Goal: Task Accomplishment & Management: Use online tool/utility

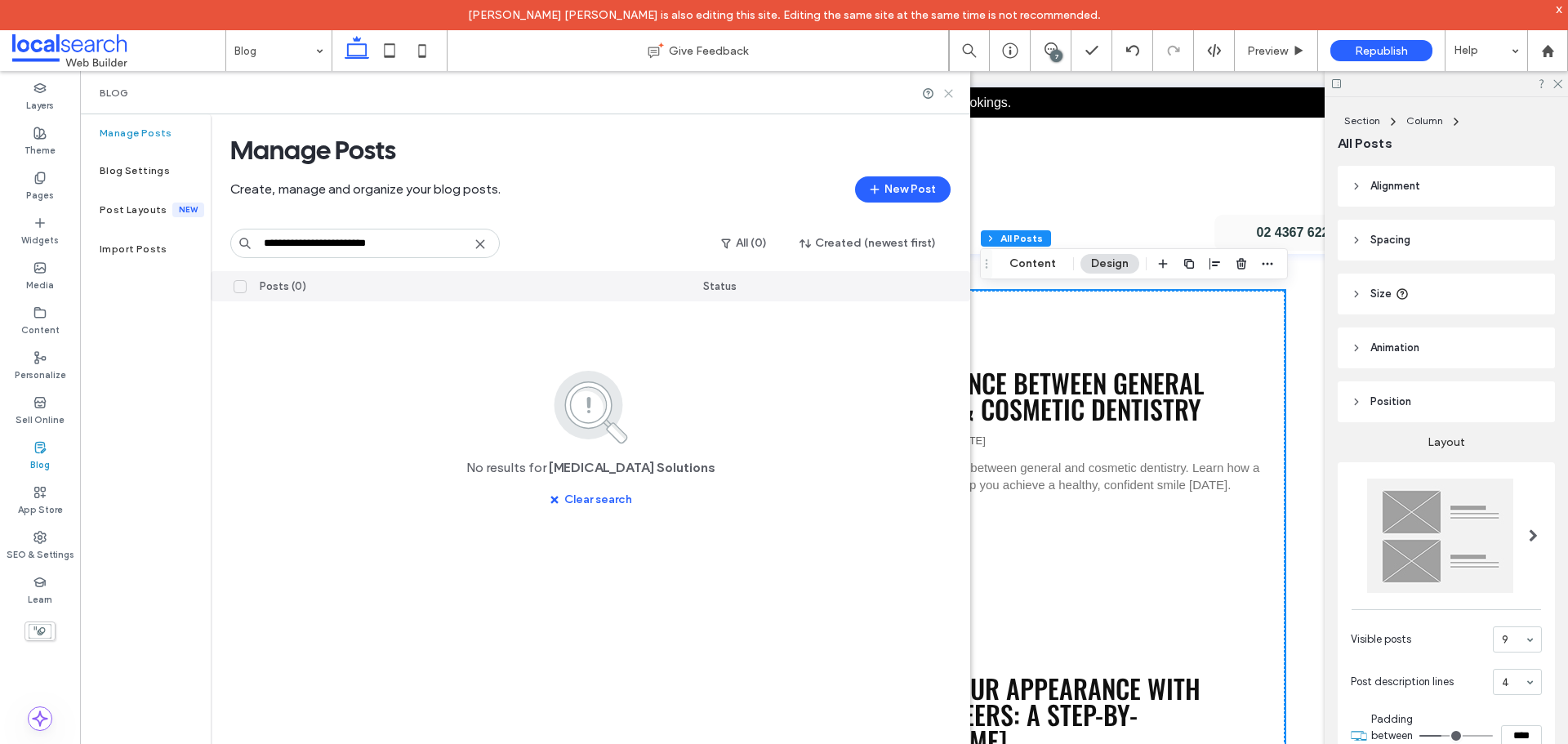
click at [946, 91] on use at bounding box center [948, 93] width 7 height 7
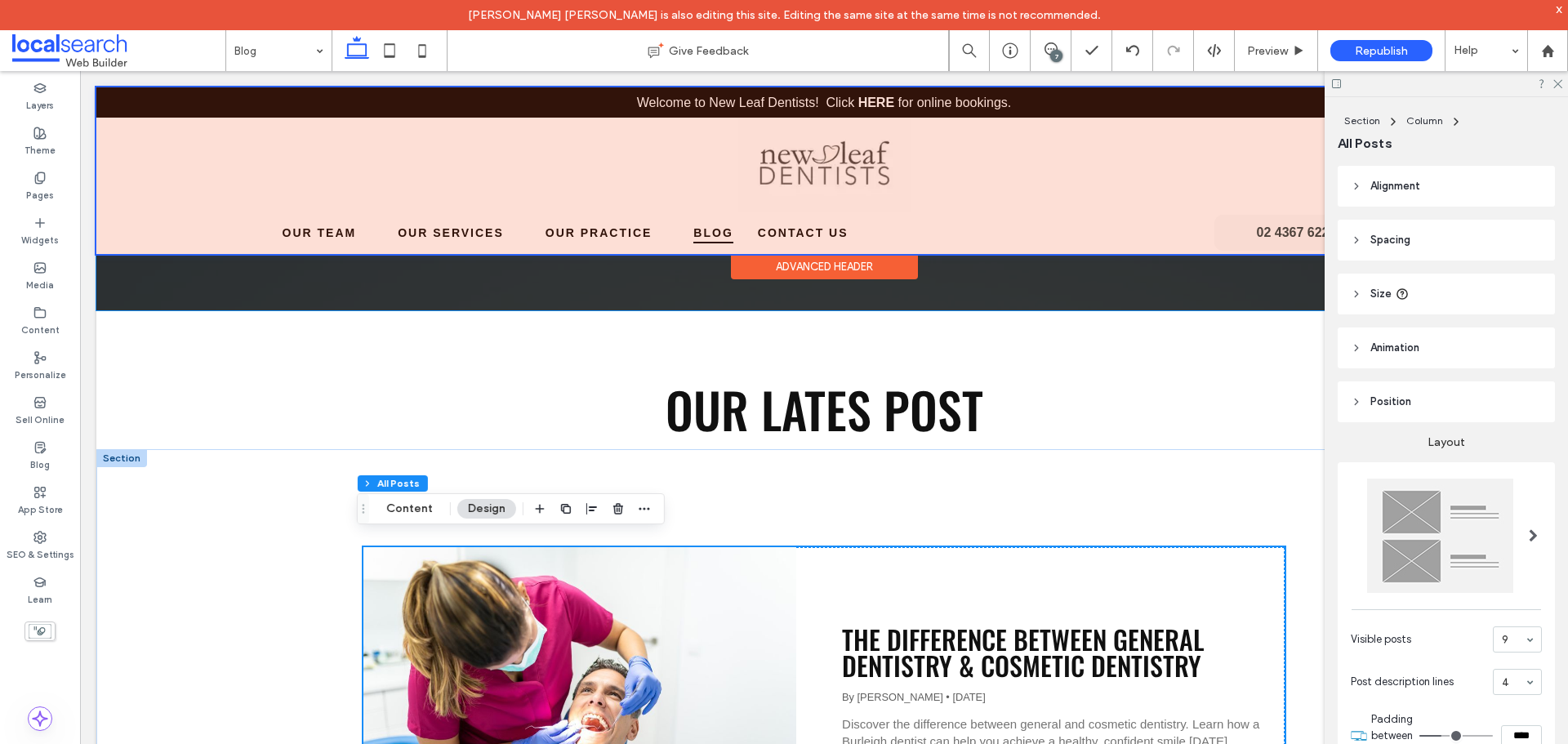
scroll to position [400, 0]
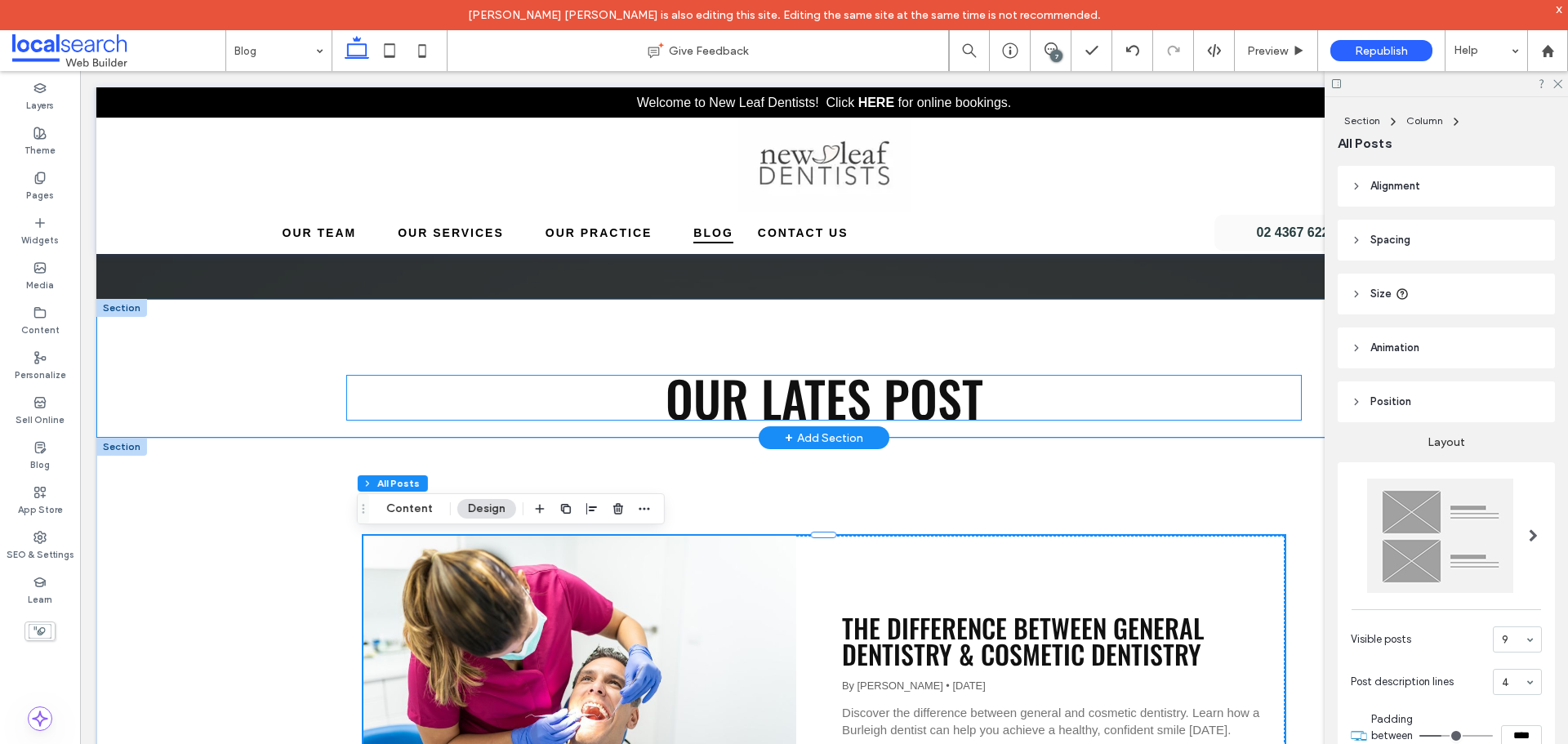
click at [827, 391] on span "Our Lates post" at bounding box center [824, 396] width 318 height 73
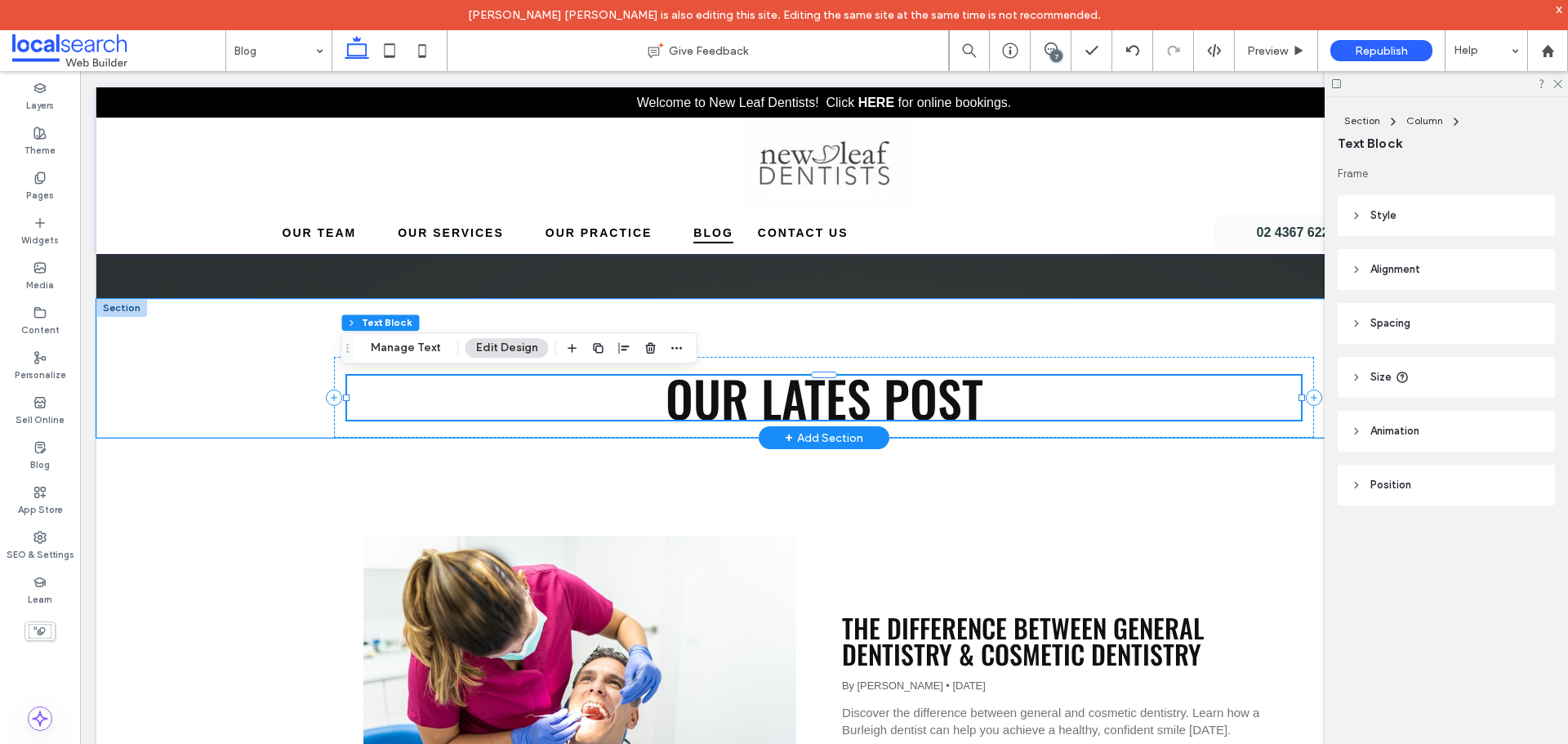
click at [827, 391] on div "Our Lates post" at bounding box center [823, 397] width 954 height 44
type input "******"
type input "**"
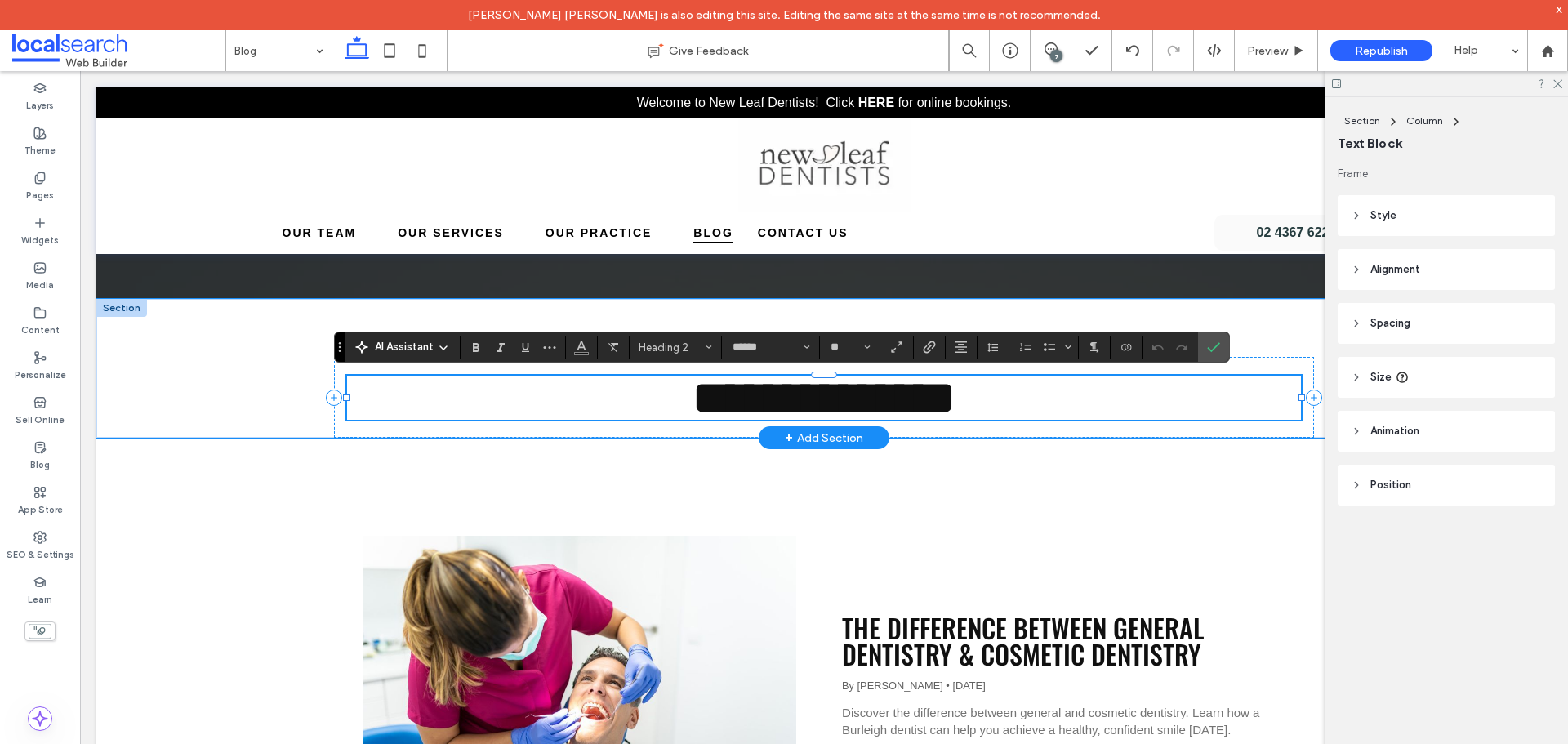
click at [860, 396] on span "**********" at bounding box center [823, 397] width 265 height 49
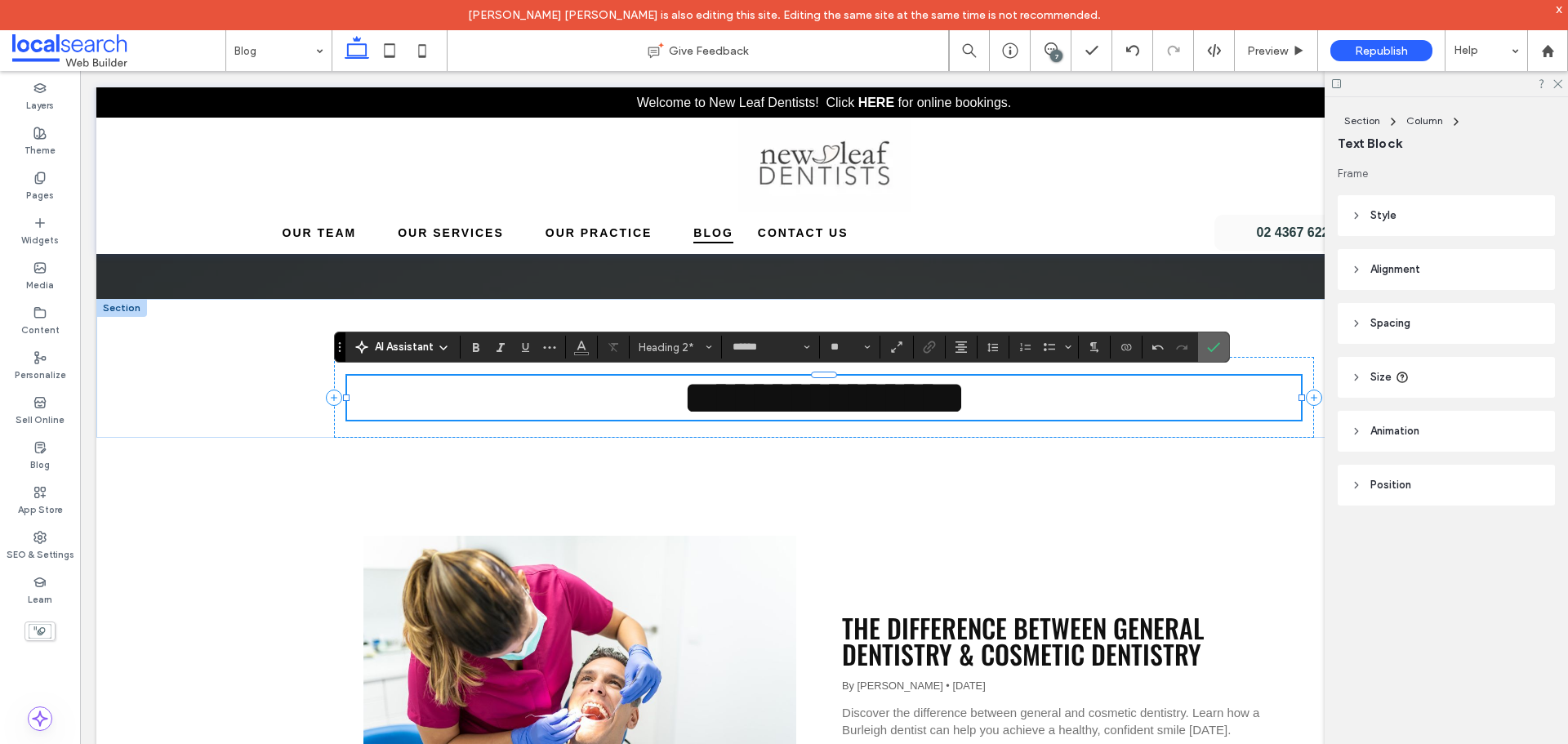
click at [1206, 339] on span "Confirm" at bounding box center [1209, 347] width 7 height 29
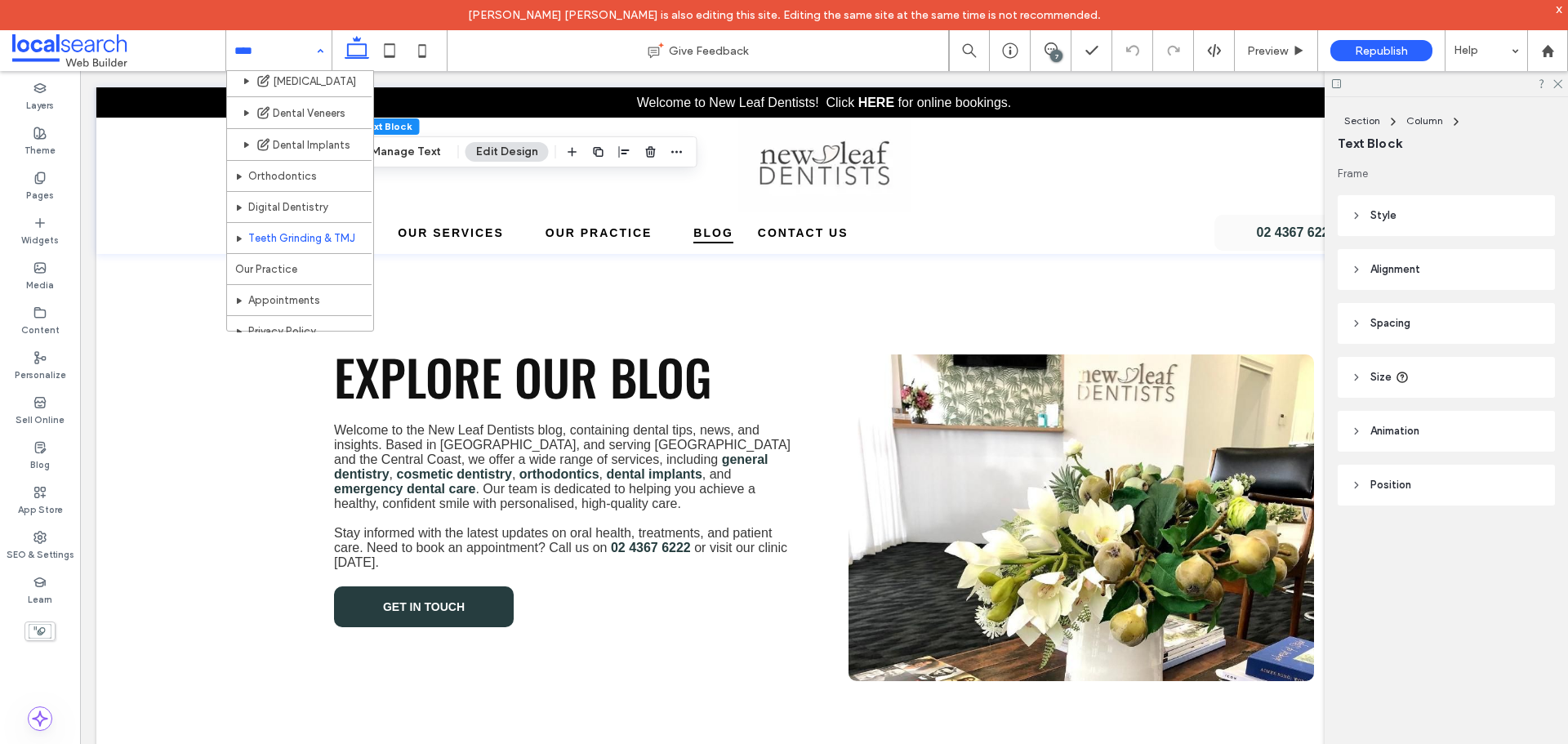
scroll to position [0, 0]
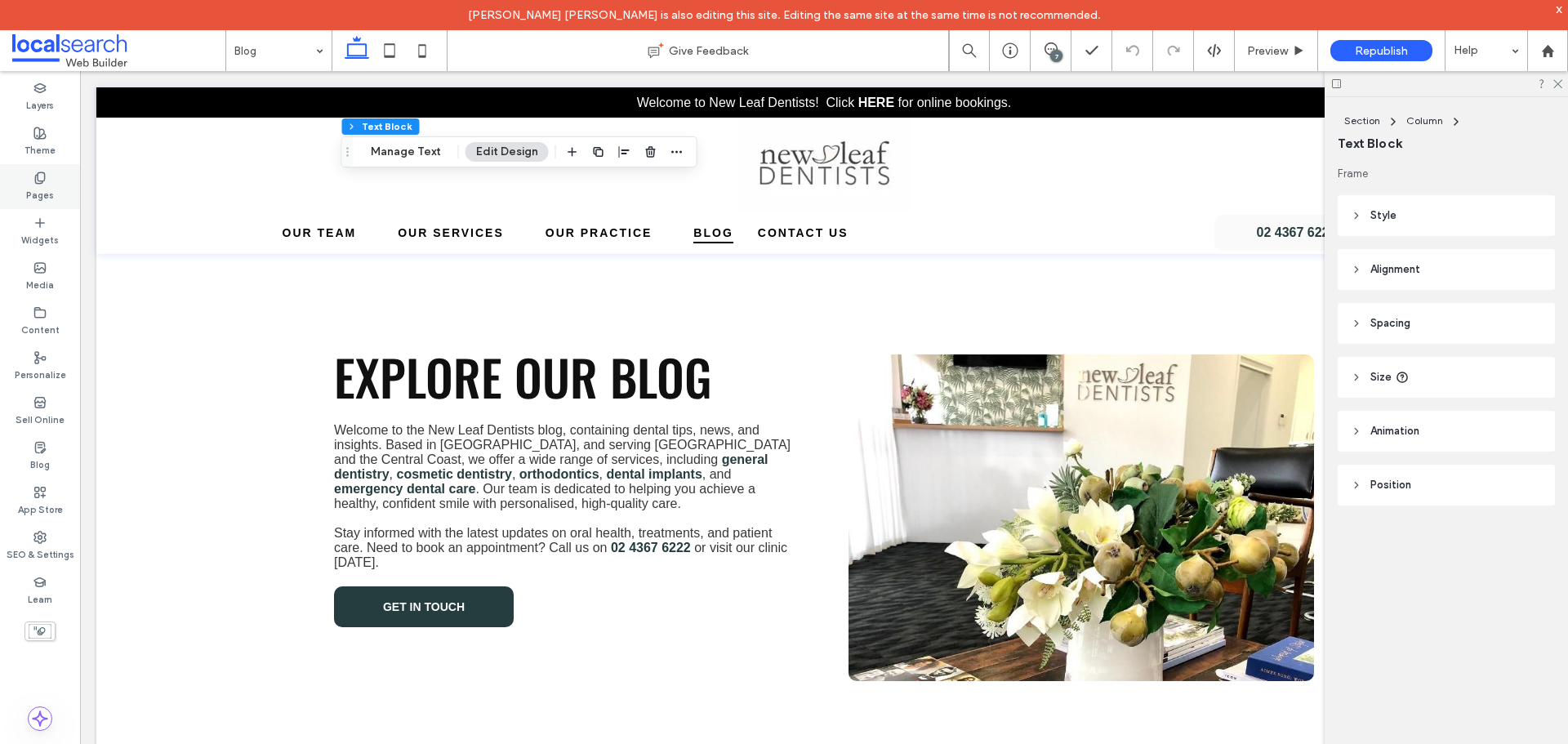
click at [23, 194] on div "Pages" at bounding box center [40, 186] width 80 height 45
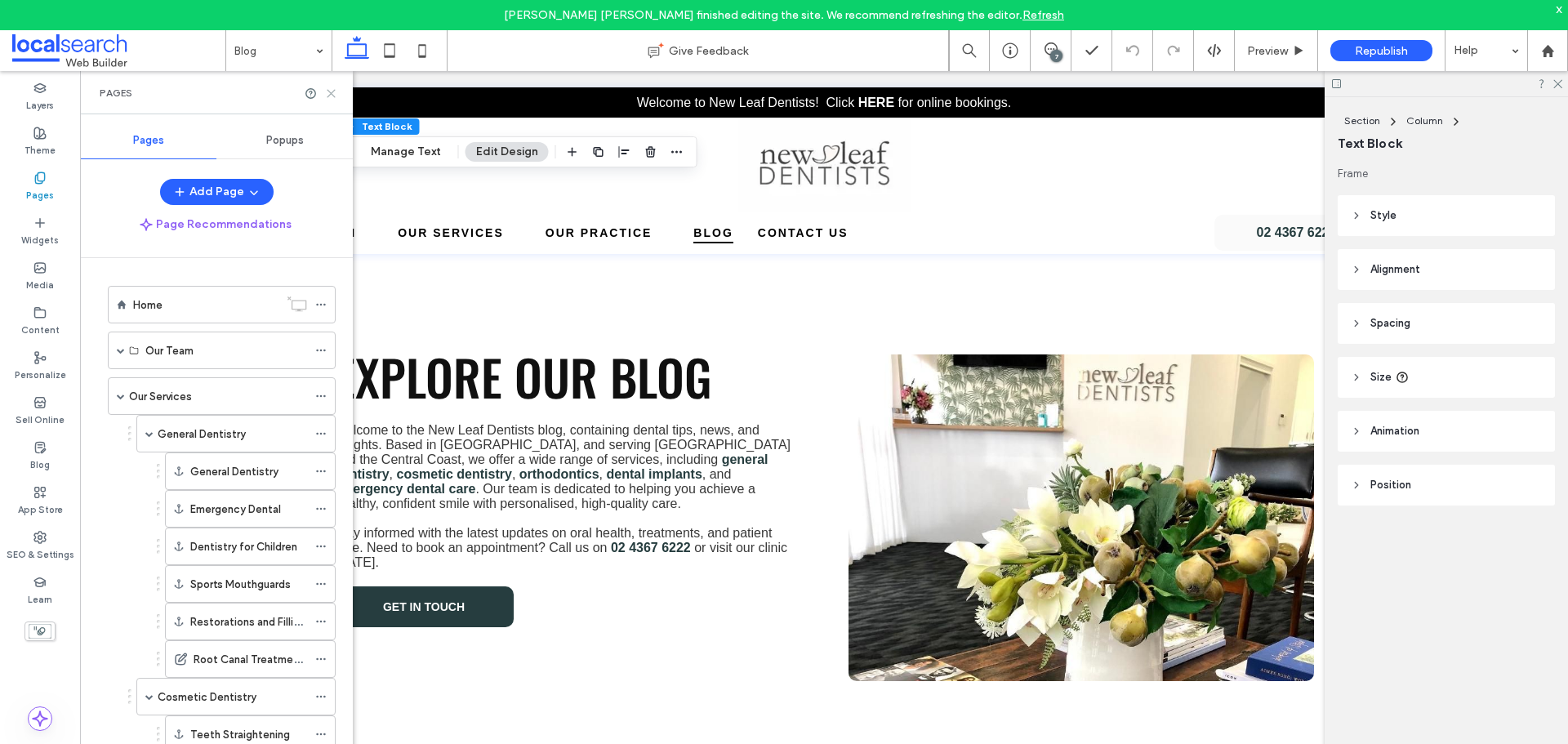
click at [333, 96] on icon at bounding box center [331, 93] width 12 height 12
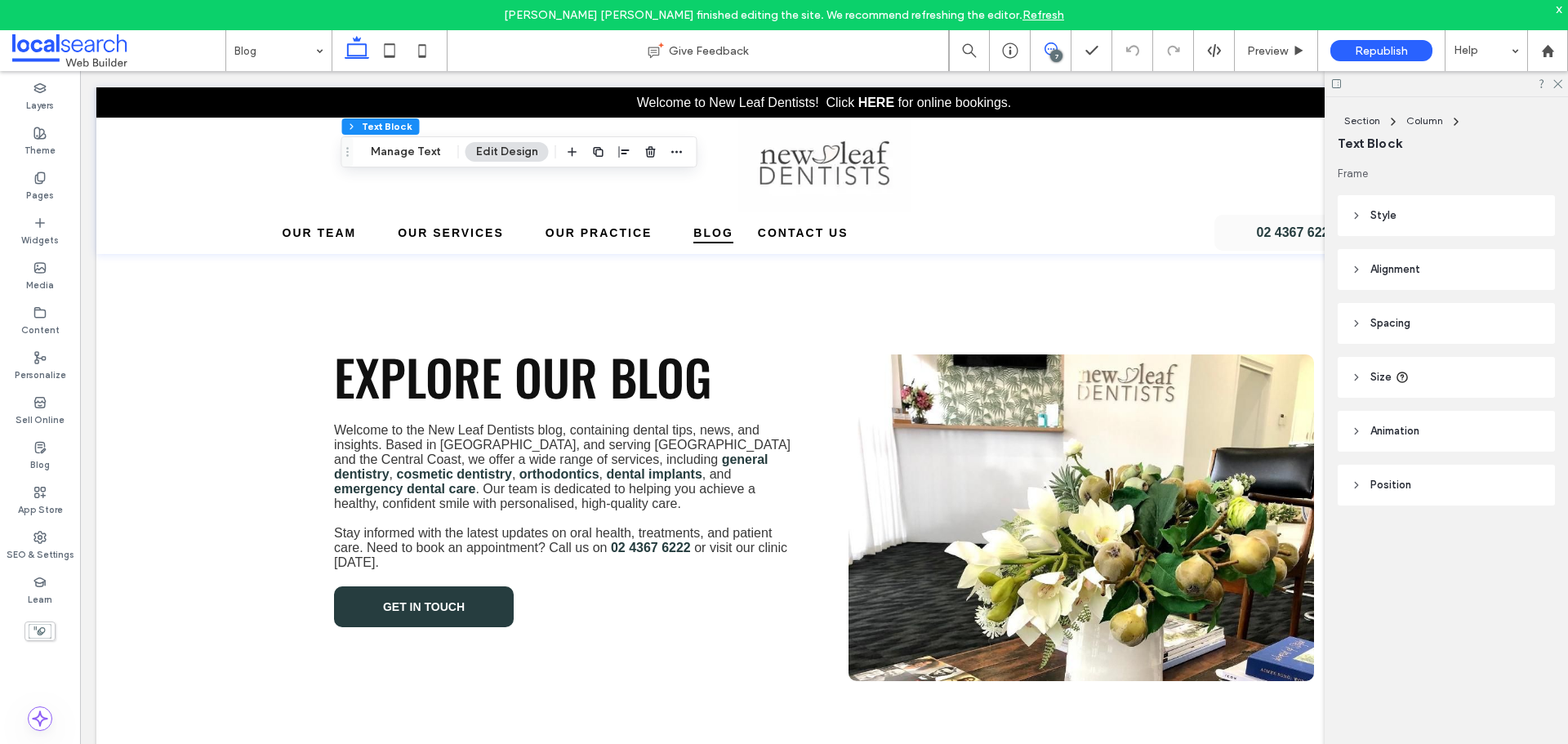
click at [1051, 50] on icon at bounding box center [1051, 49] width 13 height 13
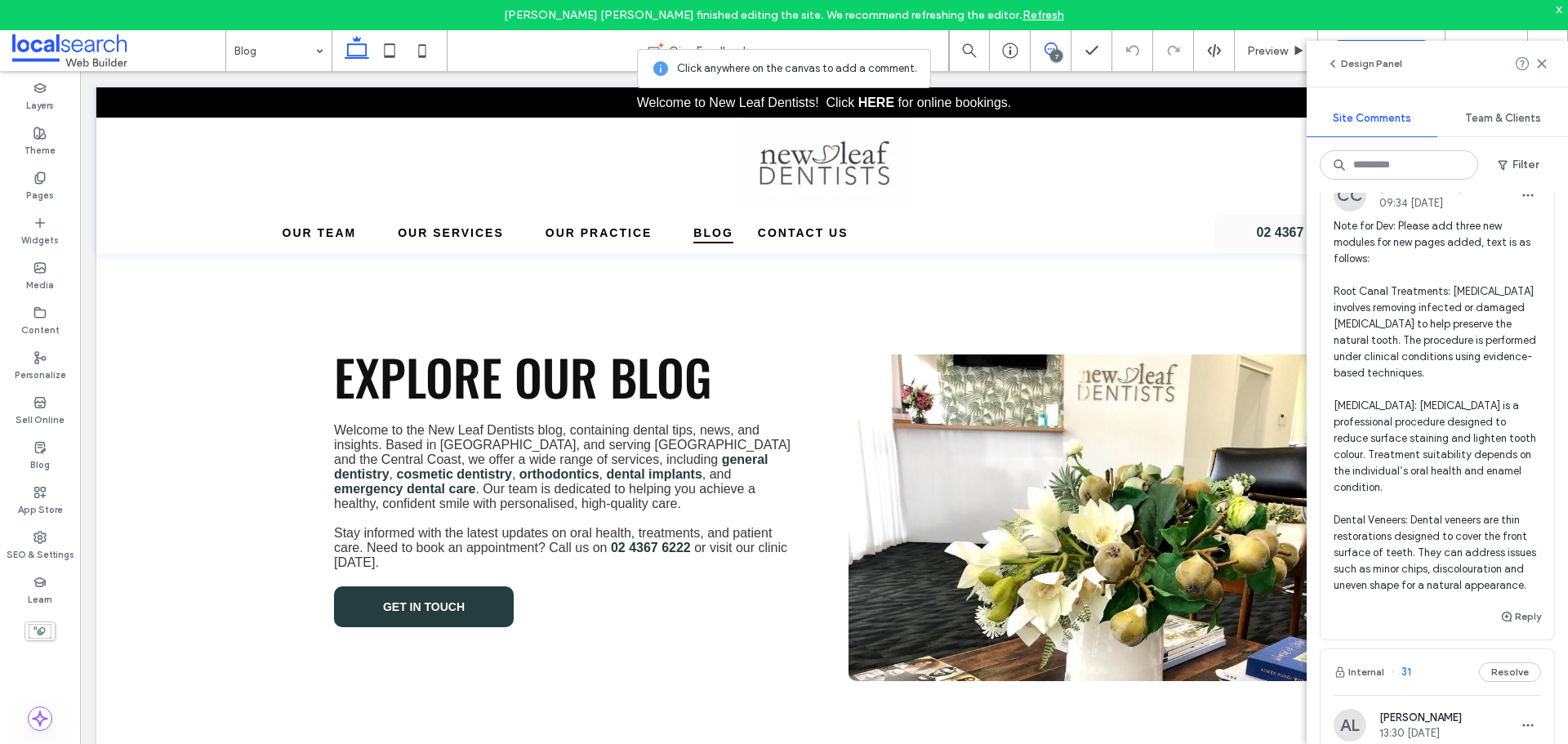
scroll to position [1560, 0]
click at [1461, 449] on span "Note for Dev: Please add three new modules for new pages added, text is as foll…" at bounding box center [1437, 406] width 208 height 375
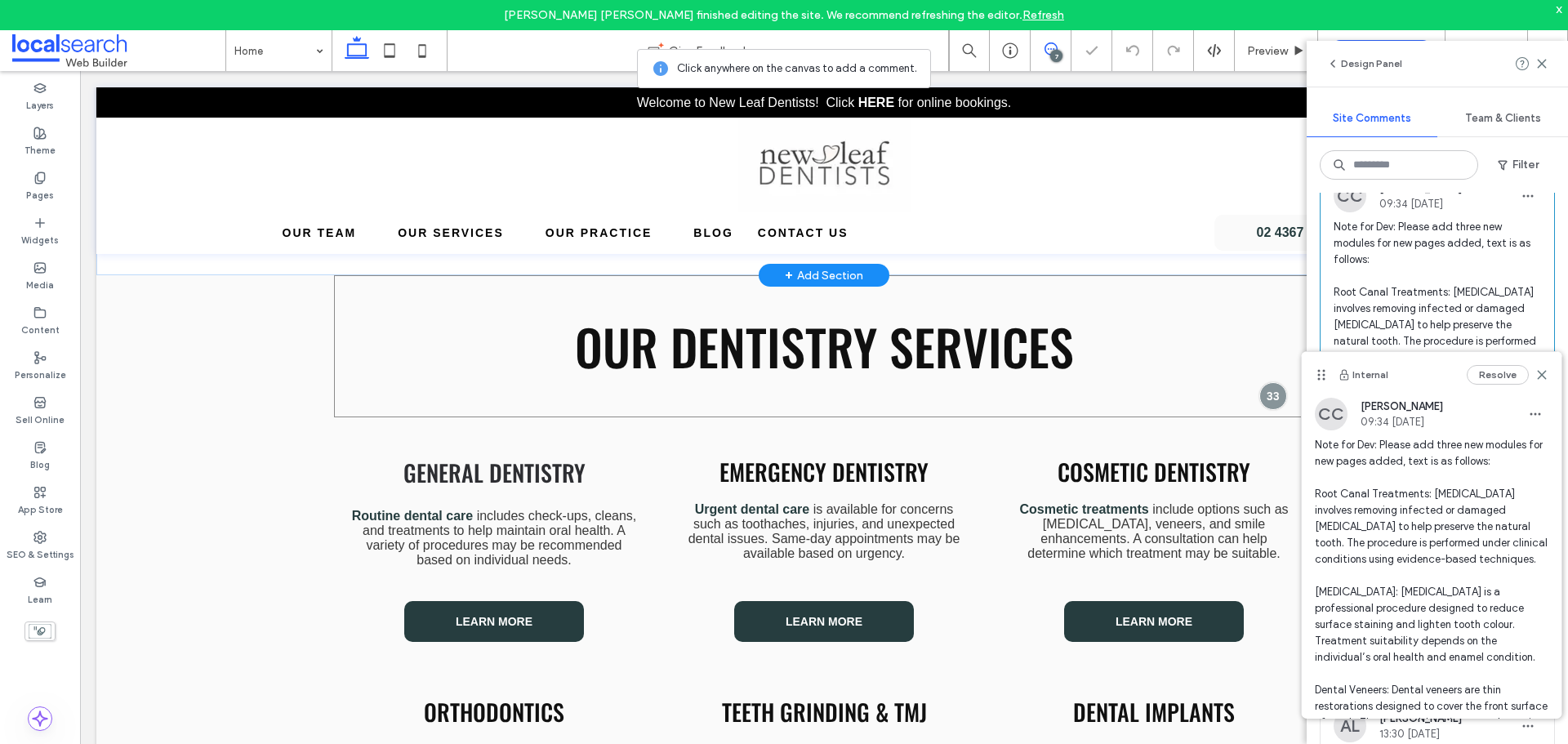
scroll to position [1330, 0]
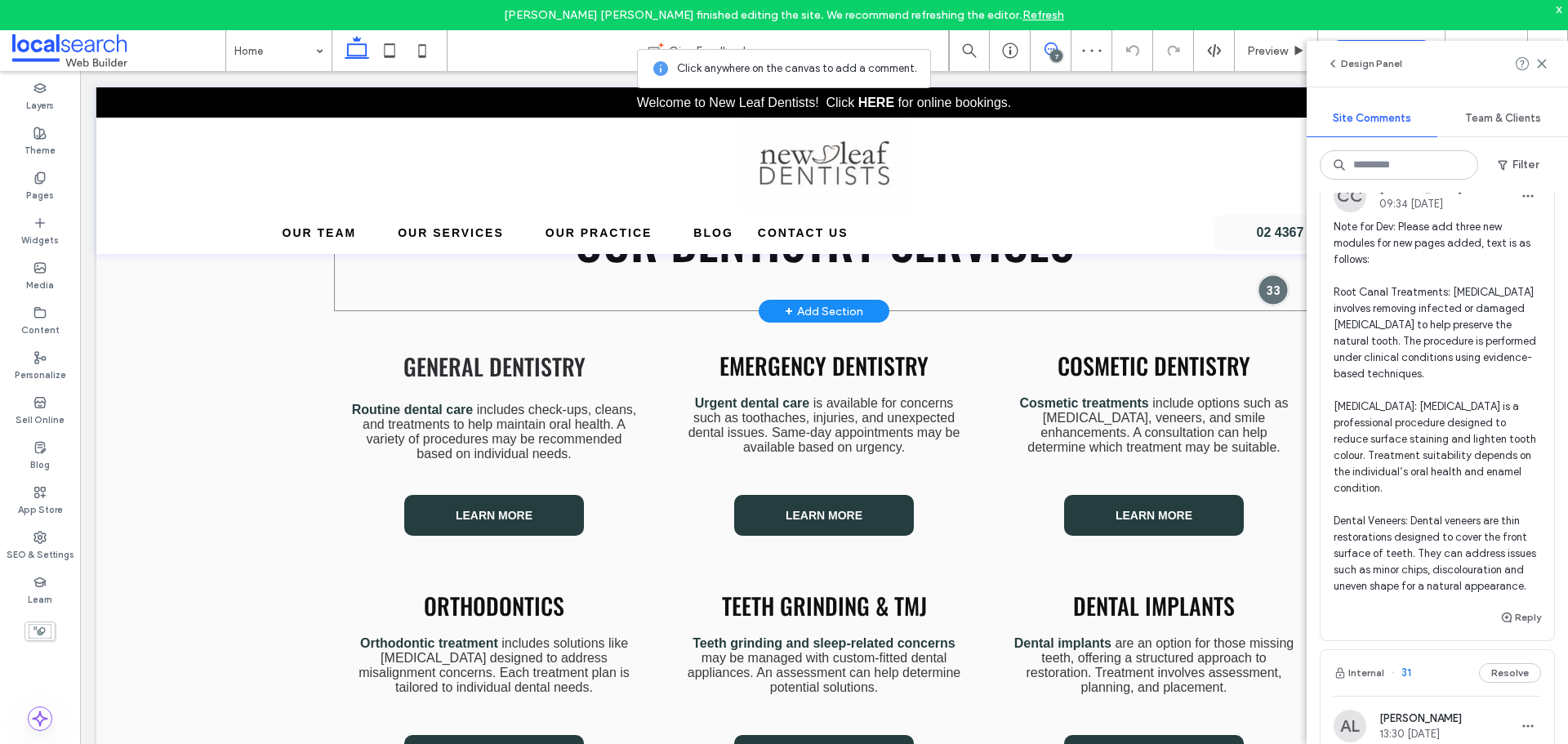
click at [1259, 289] on div at bounding box center [1272, 290] width 30 height 30
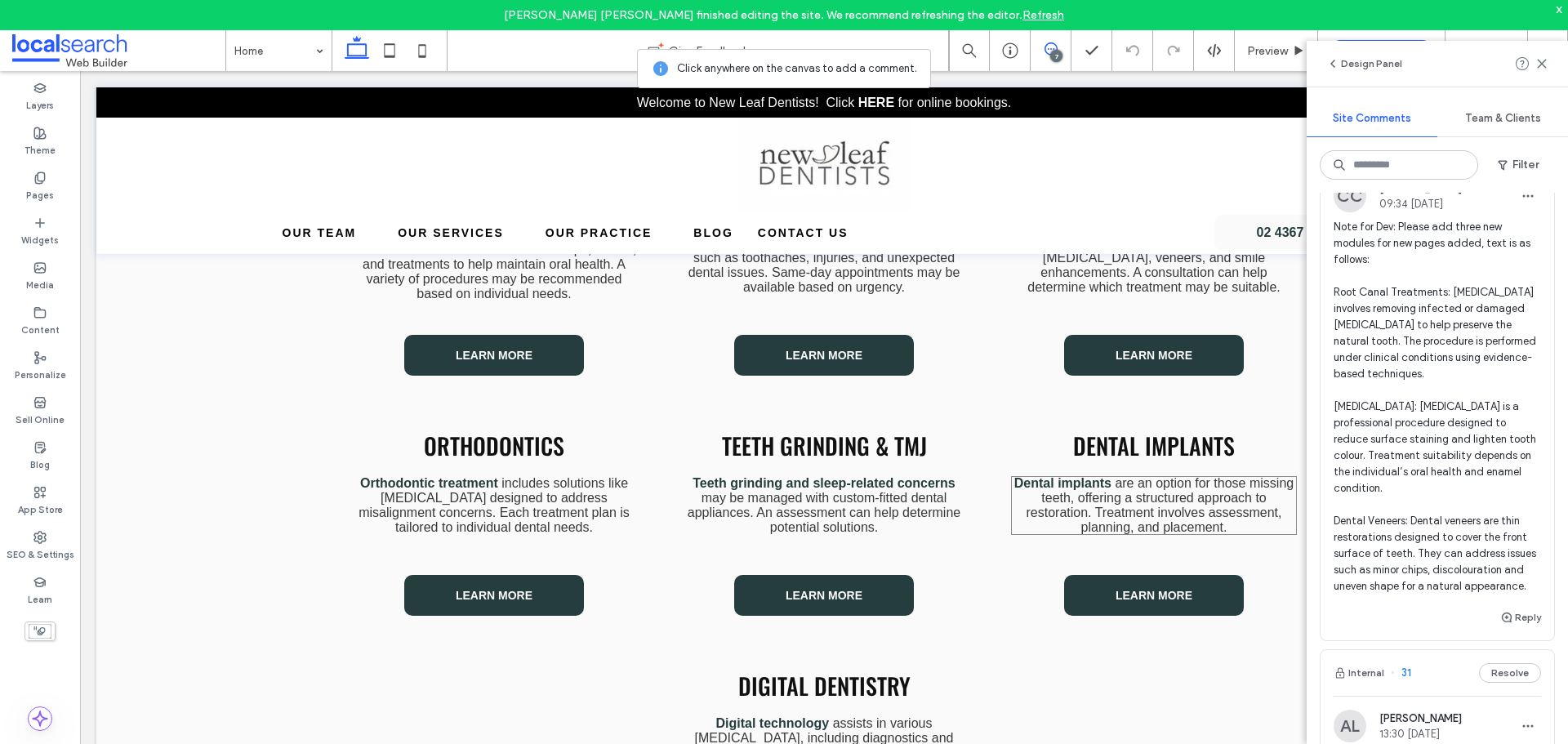
scroll to position [1412, 0]
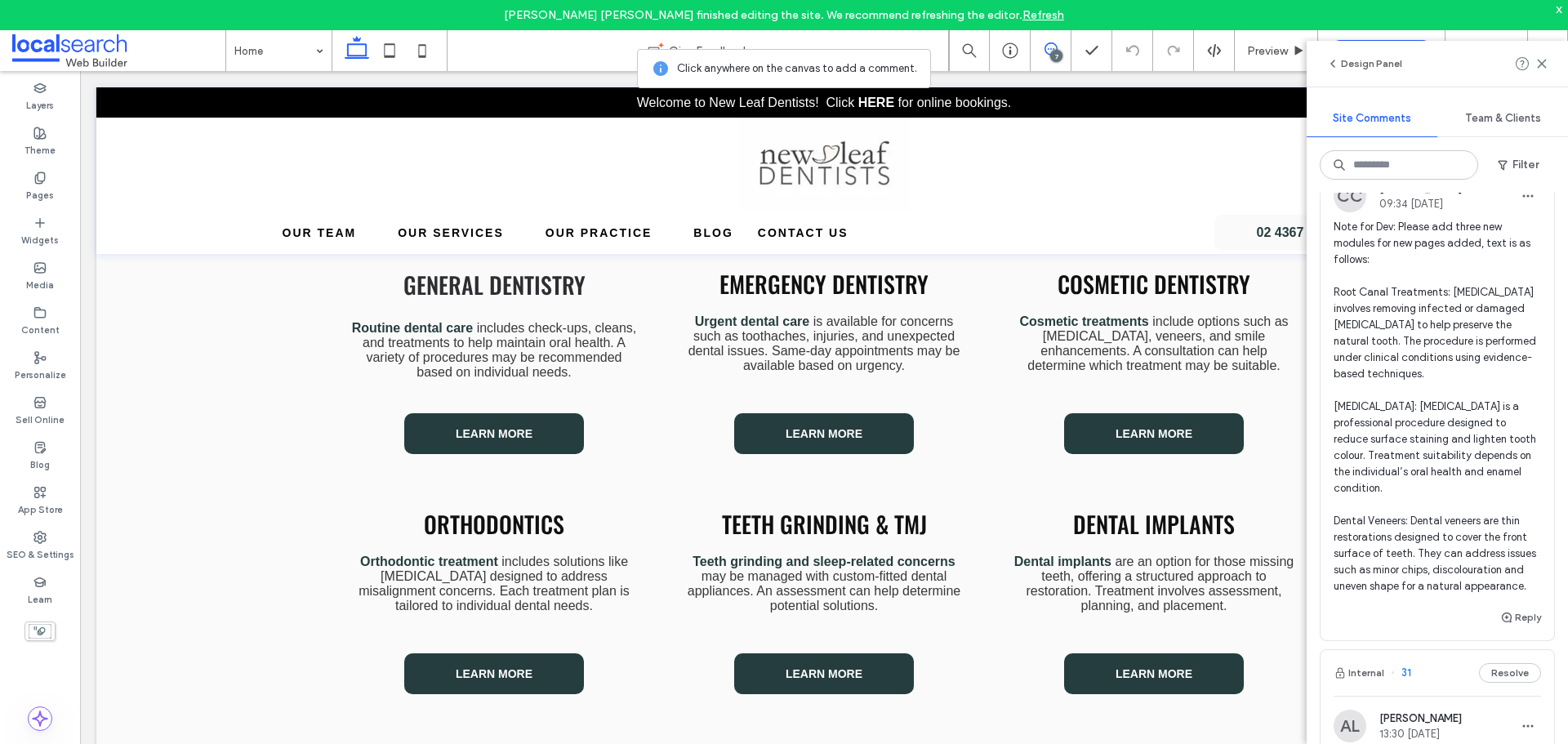
click at [1046, 49] on icon at bounding box center [1051, 49] width 13 height 13
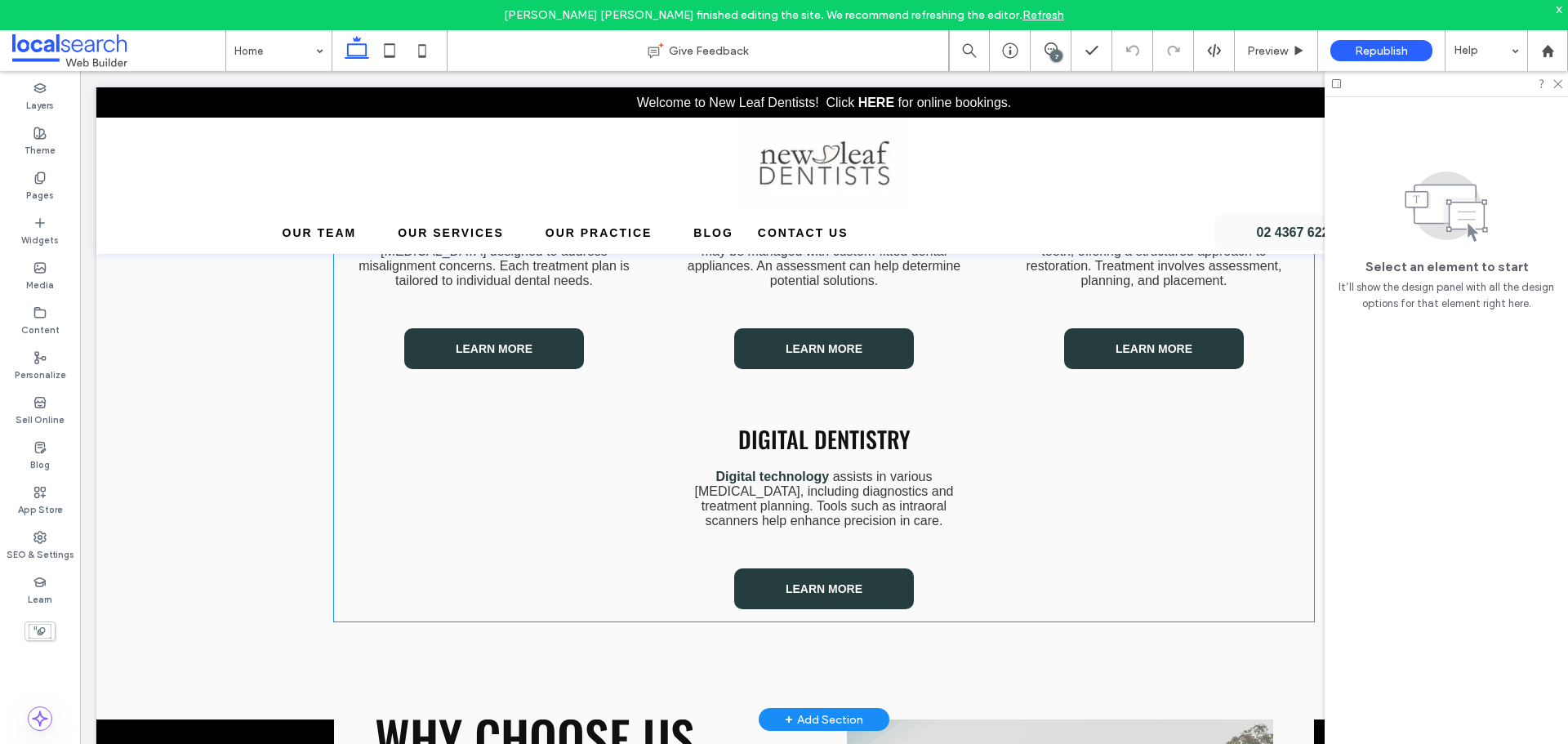
scroll to position [1739, 0]
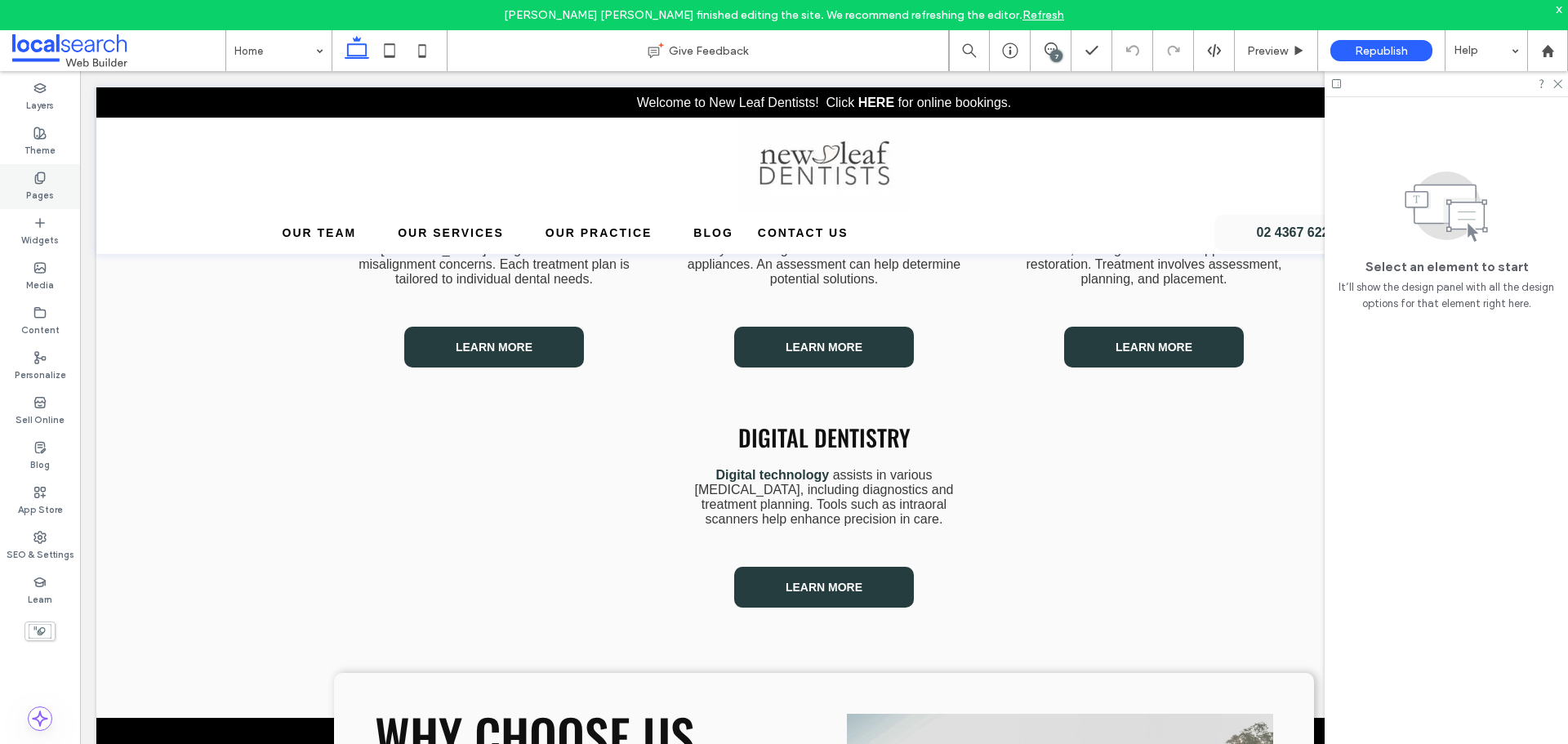
click at [54, 191] on div "Pages" at bounding box center [40, 186] width 80 height 45
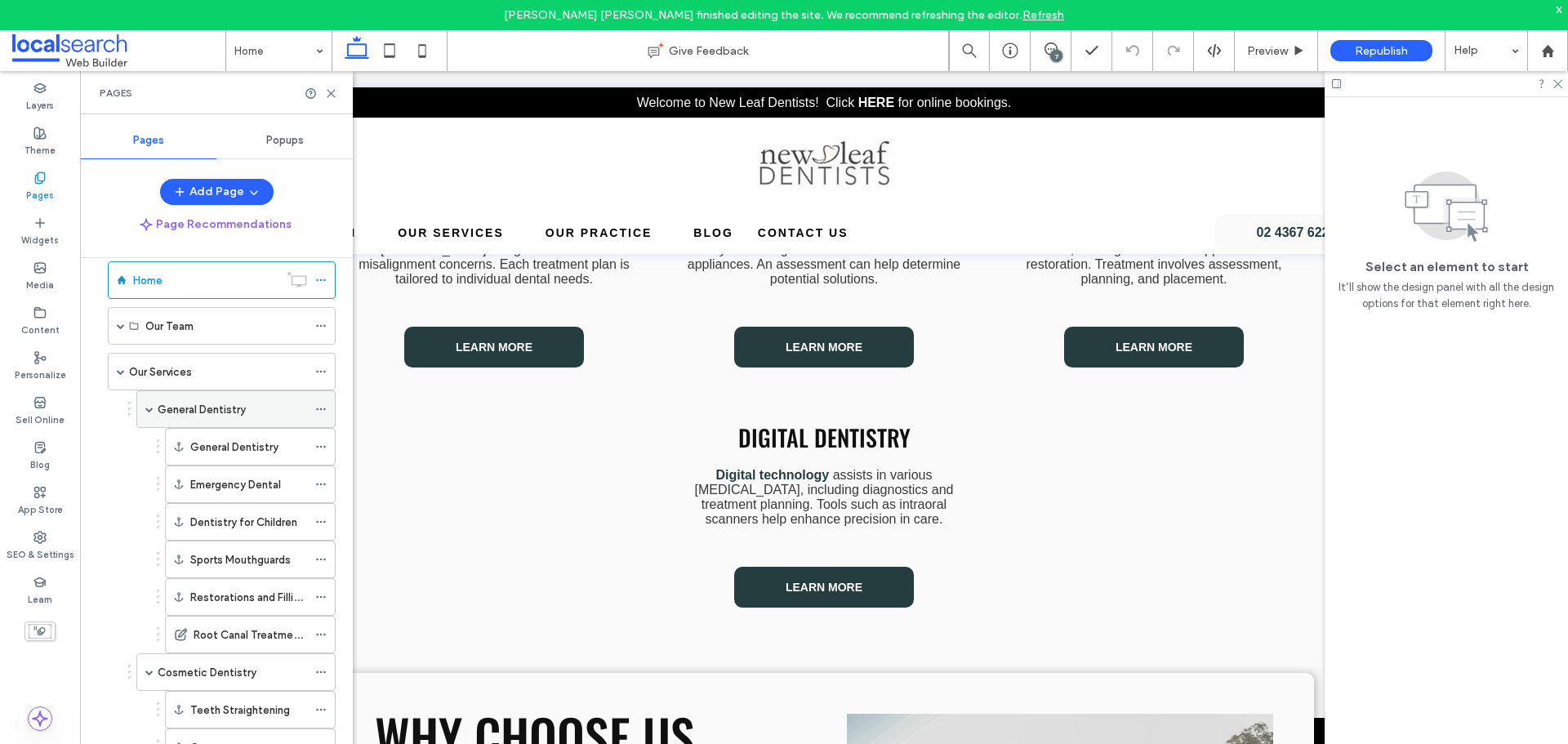
scroll to position [106, 0]
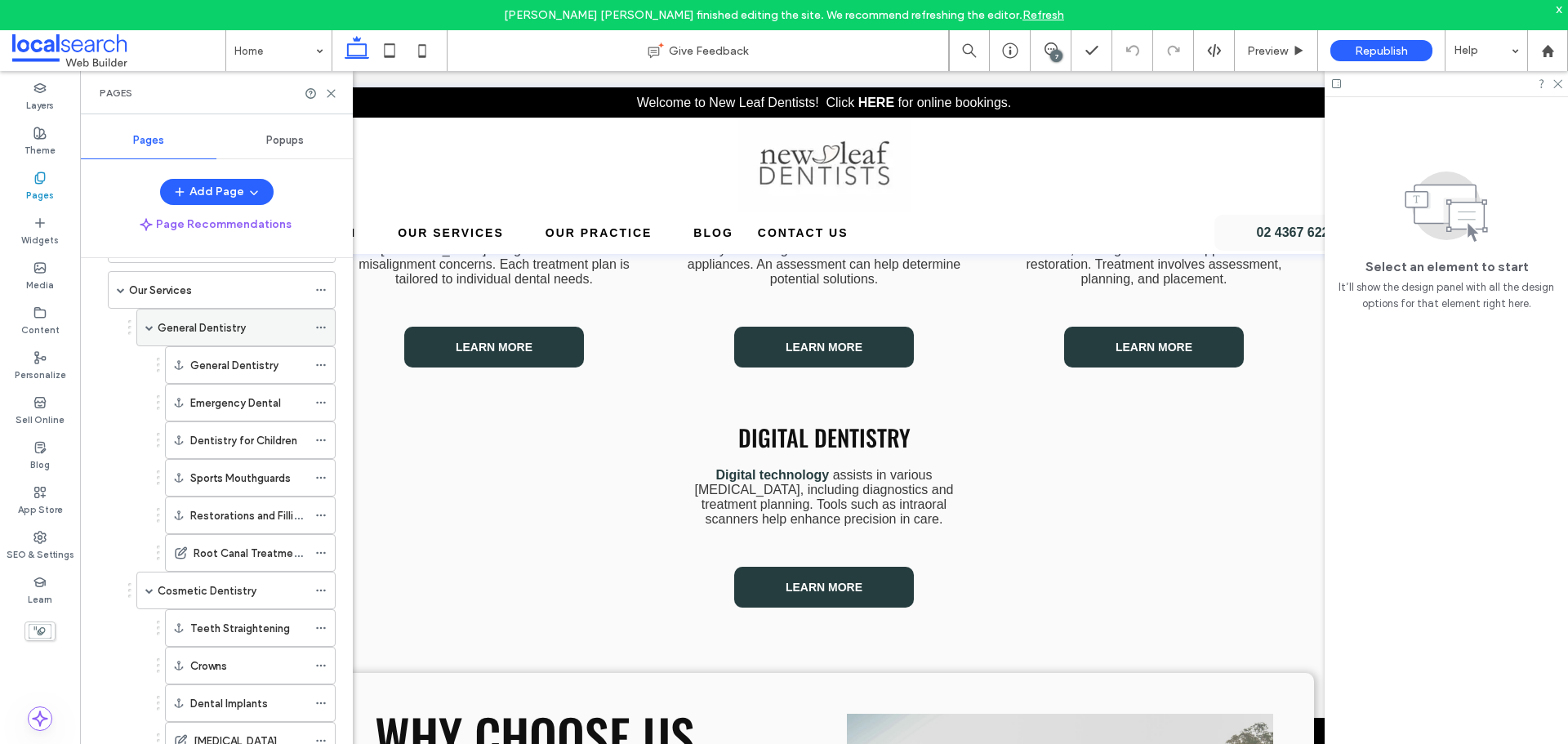
click at [259, 330] on div "General Dentistry" at bounding box center [233, 328] width 150 height 17
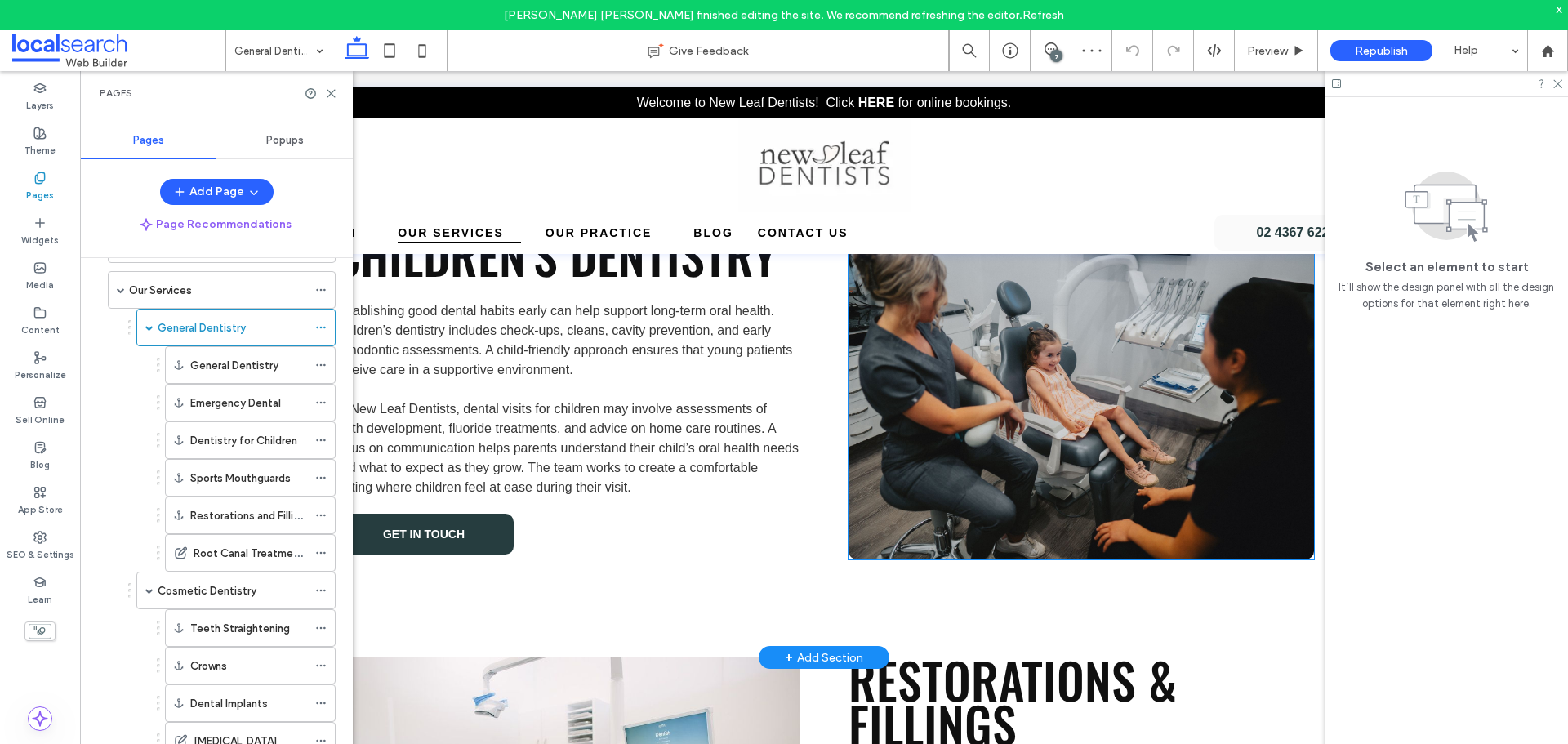
scroll to position [2286, 0]
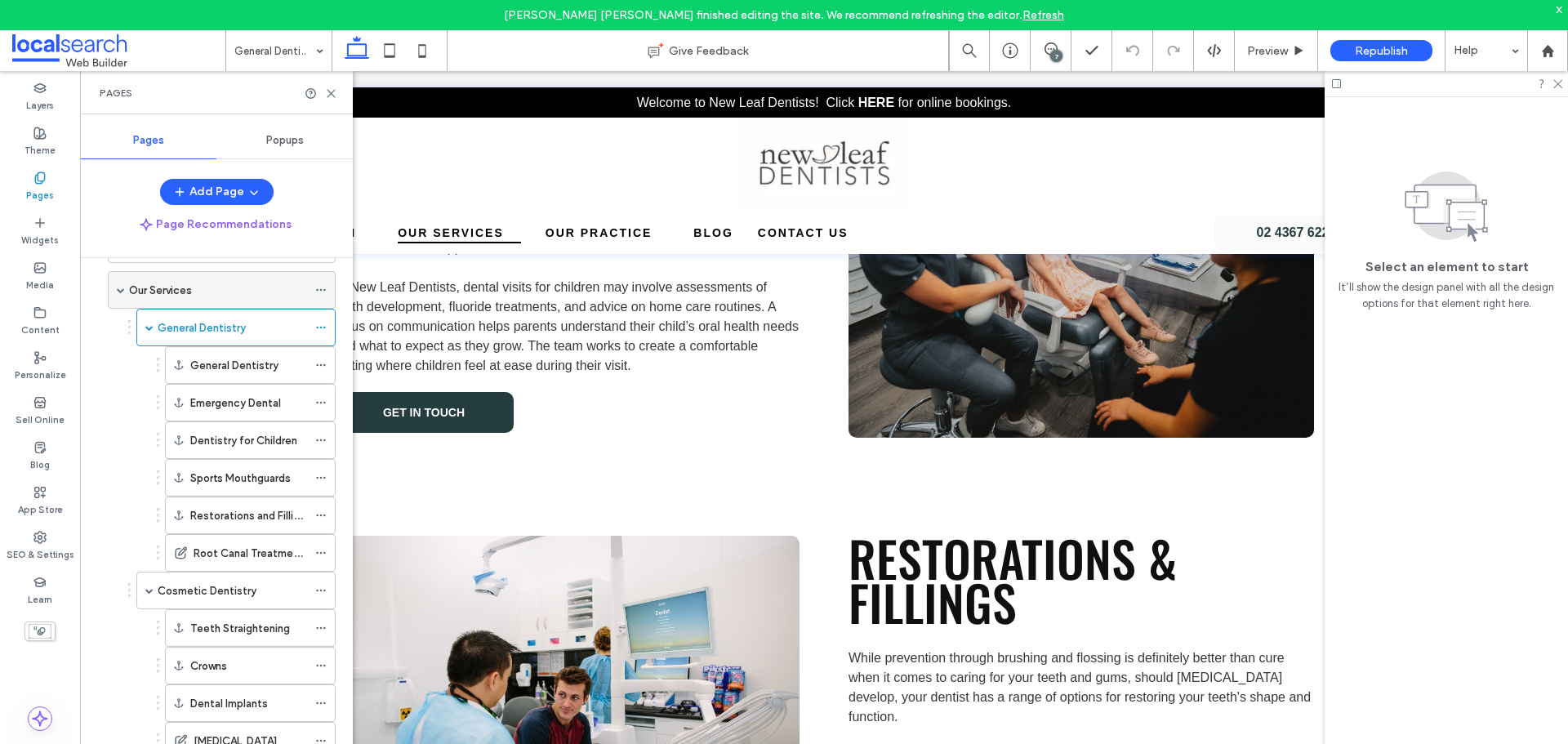
click at [221, 297] on div "Our Services" at bounding box center [218, 290] width 178 height 17
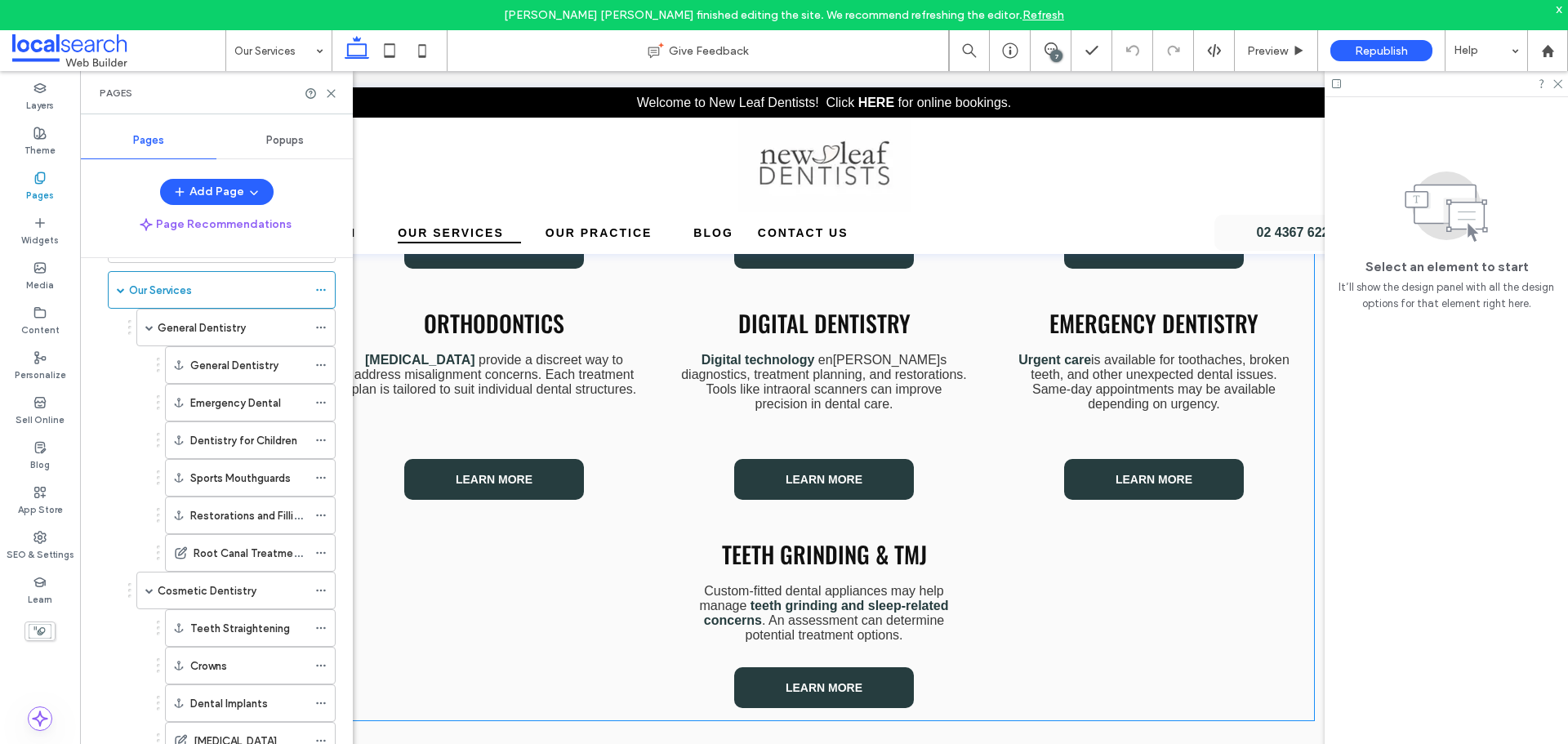
scroll to position [571, 0]
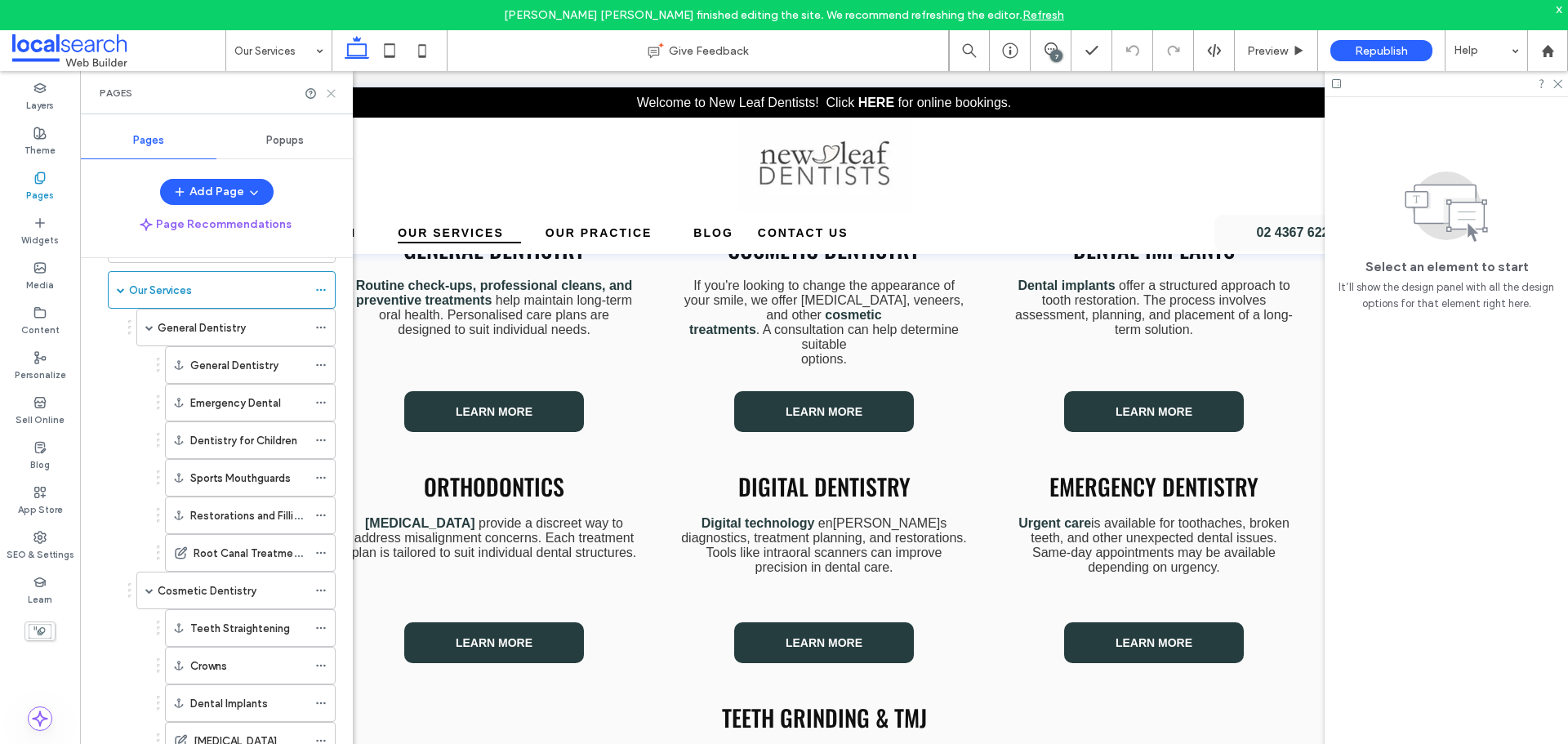
click at [337, 96] on icon at bounding box center [331, 93] width 12 height 12
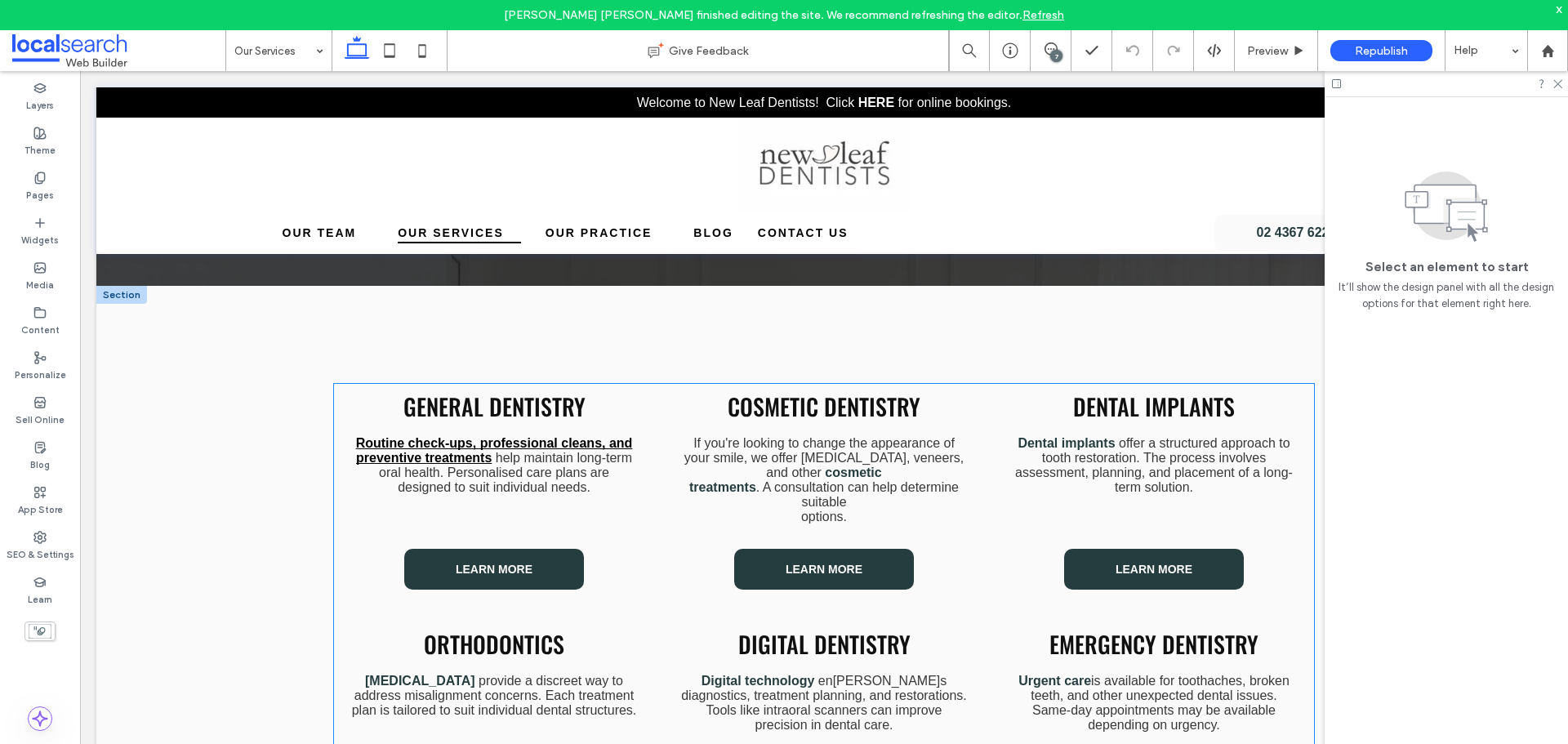
scroll to position [408, 0]
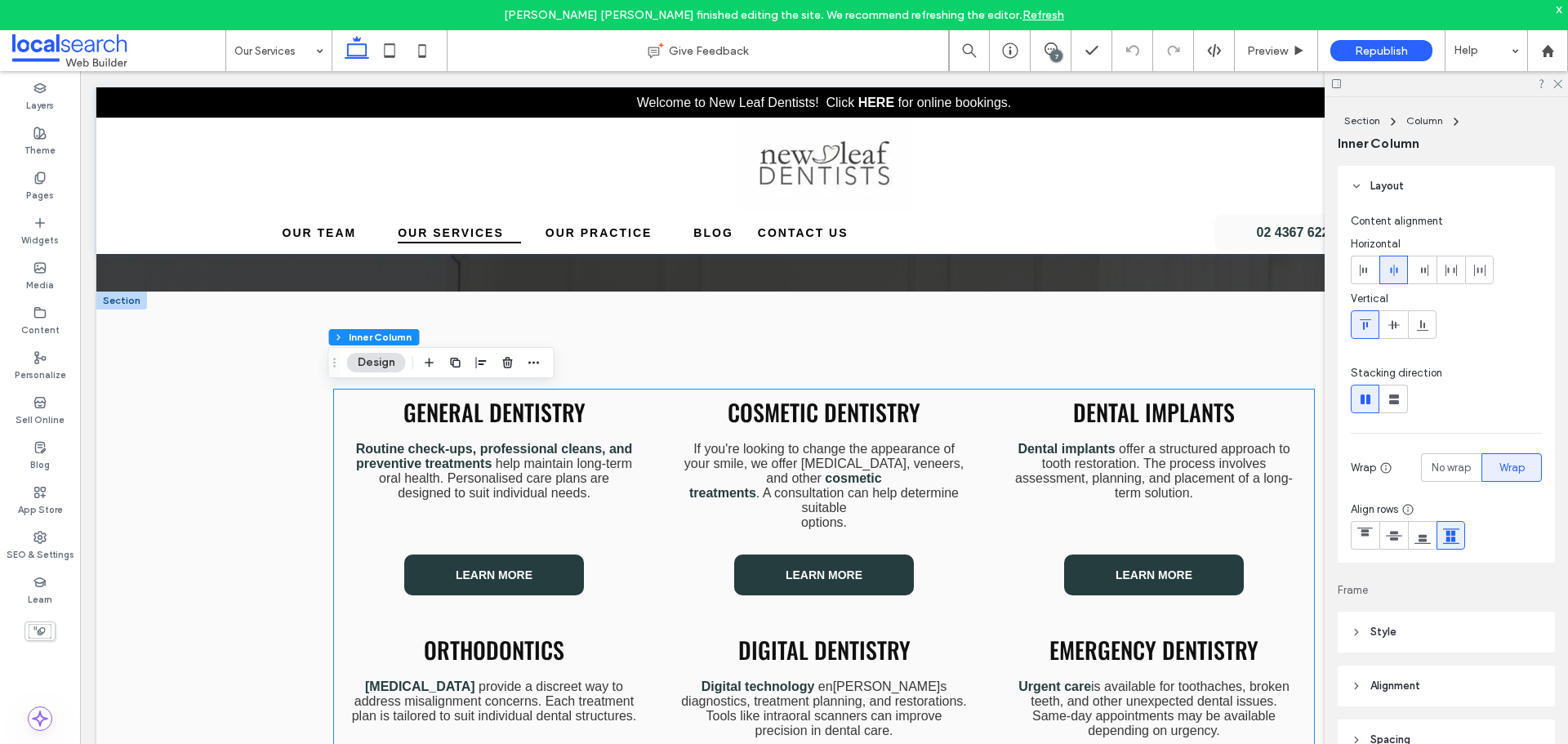
click at [527, 419] on span "General Dentistry" at bounding box center [494, 412] width 182 height 34
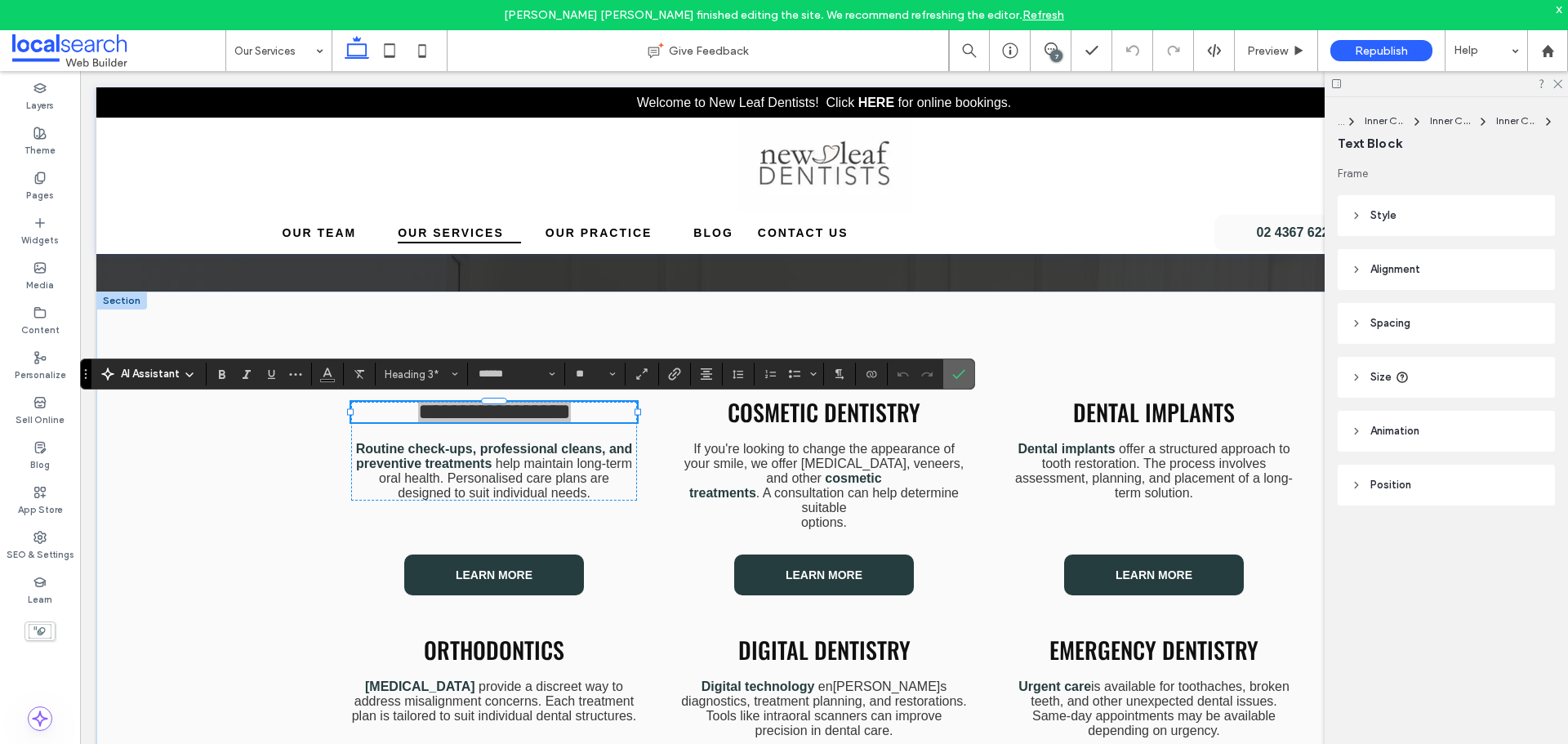
click at [964, 364] on span "Confirm" at bounding box center [958, 374] width 13 height 28
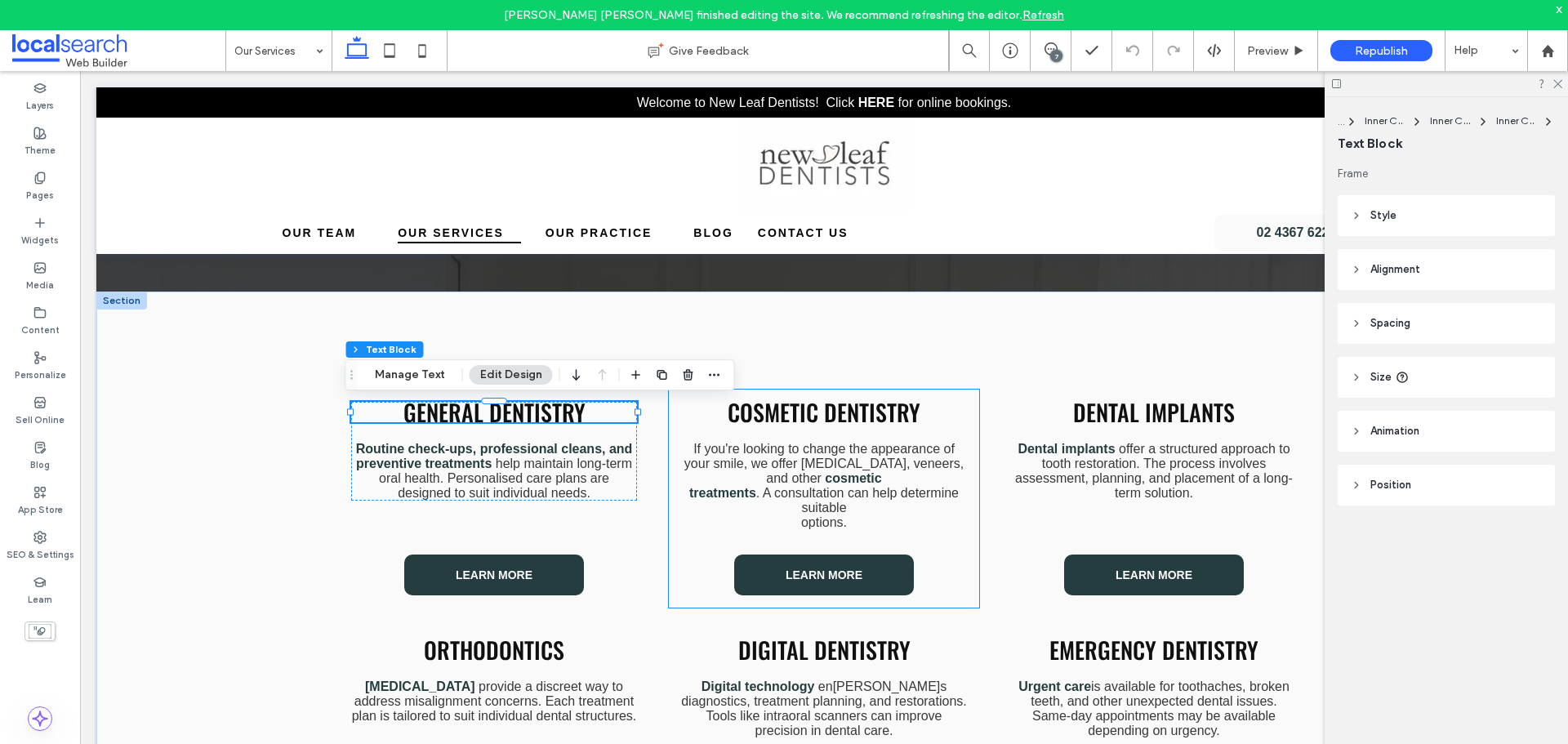
click at [832, 405] on span "Cosmetic Dentistry" at bounding box center [823, 412] width 193 height 34
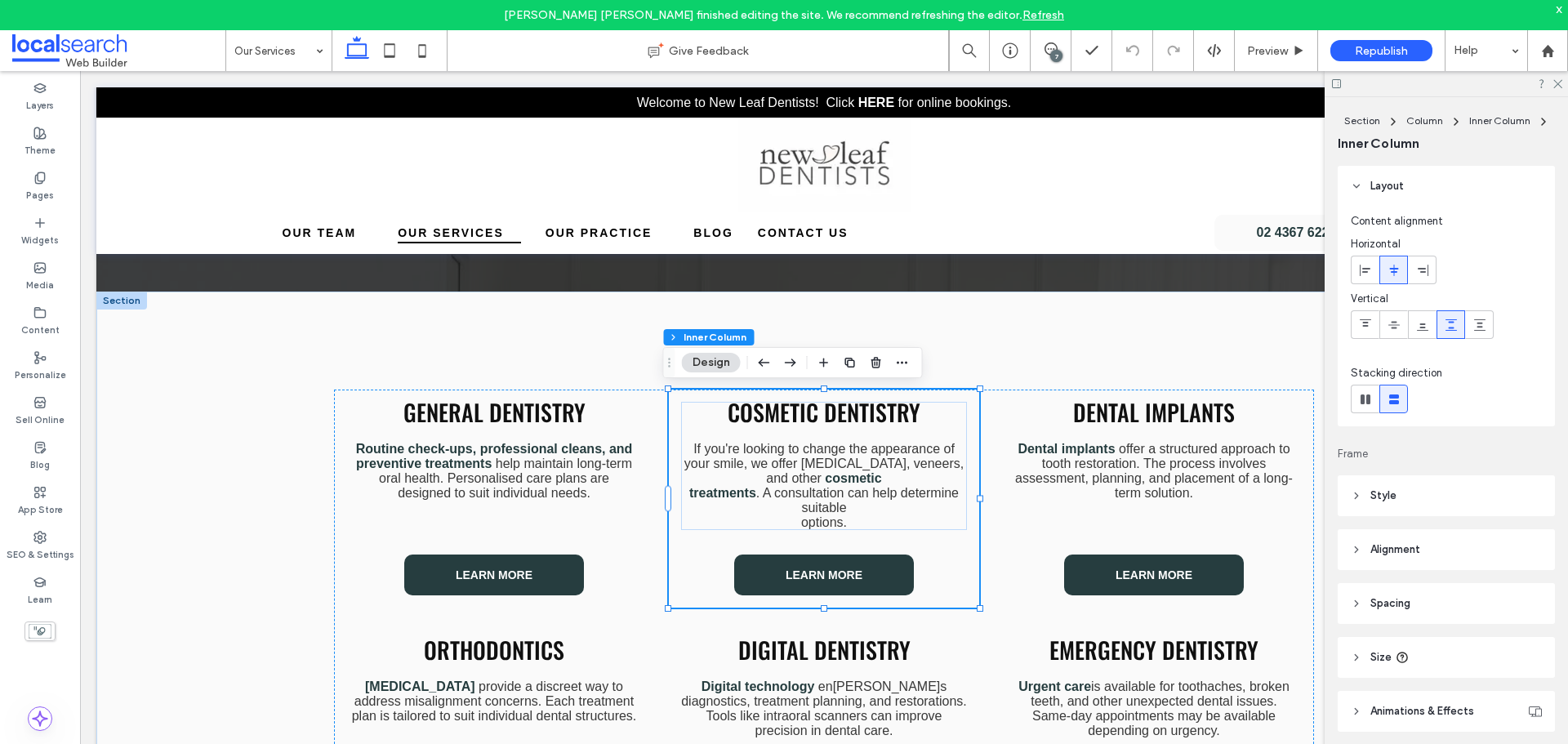
click at [832, 405] on span "Cosmetic Dentistry" at bounding box center [823, 412] width 193 height 34
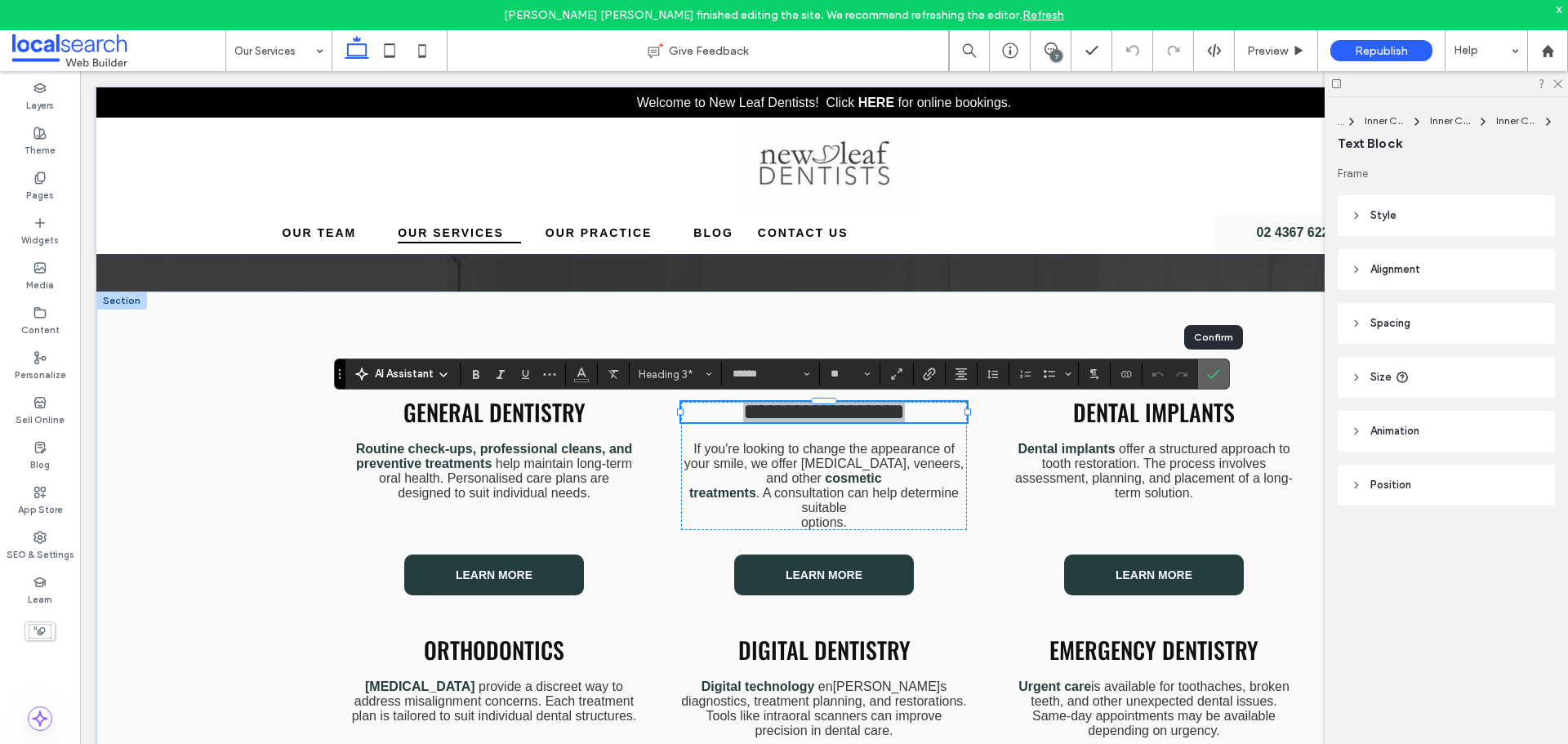
click at [1215, 372] on icon "Confirm" at bounding box center [1212, 373] width 13 height 13
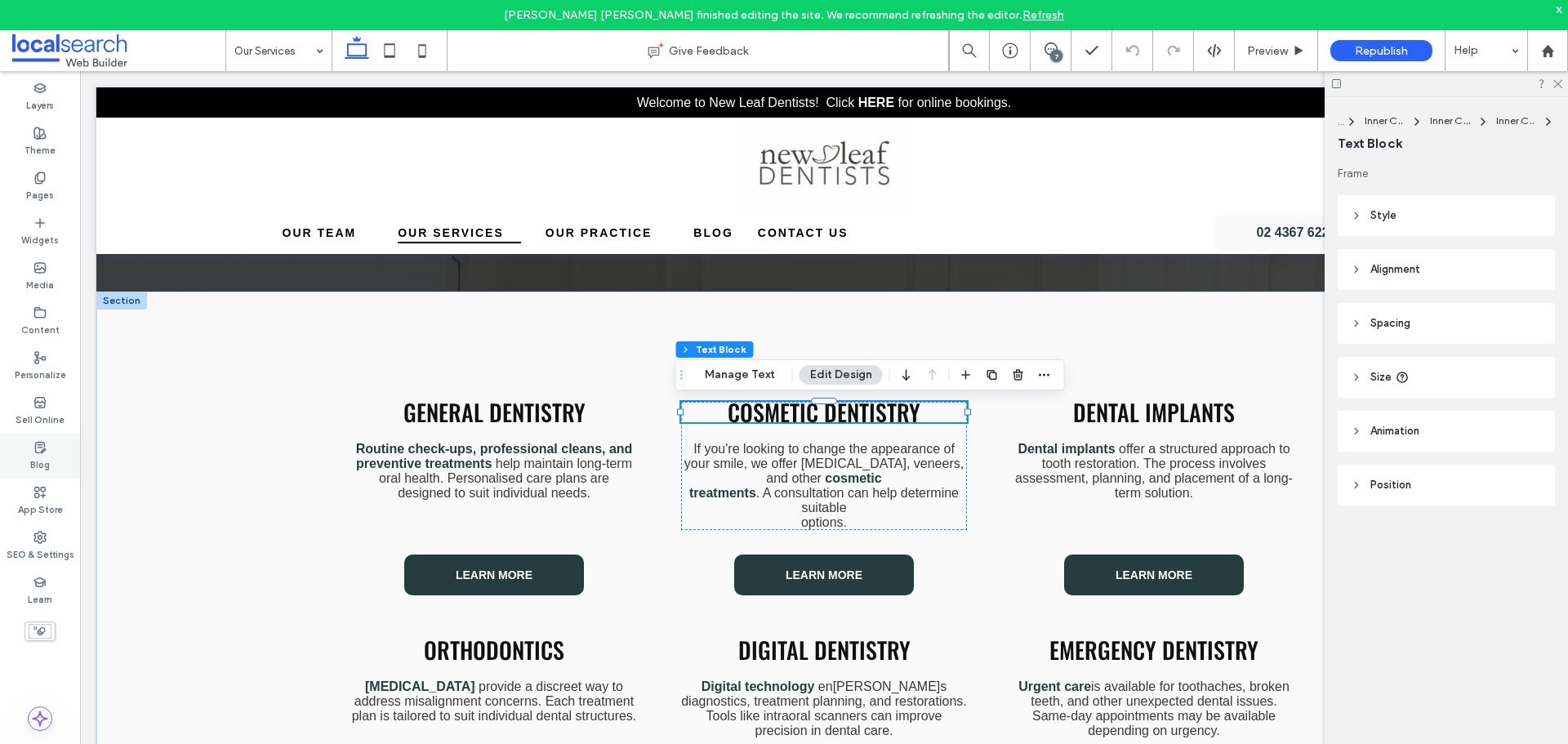
click at [47, 448] on div "Blog" at bounding box center [40, 455] width 80 height 45
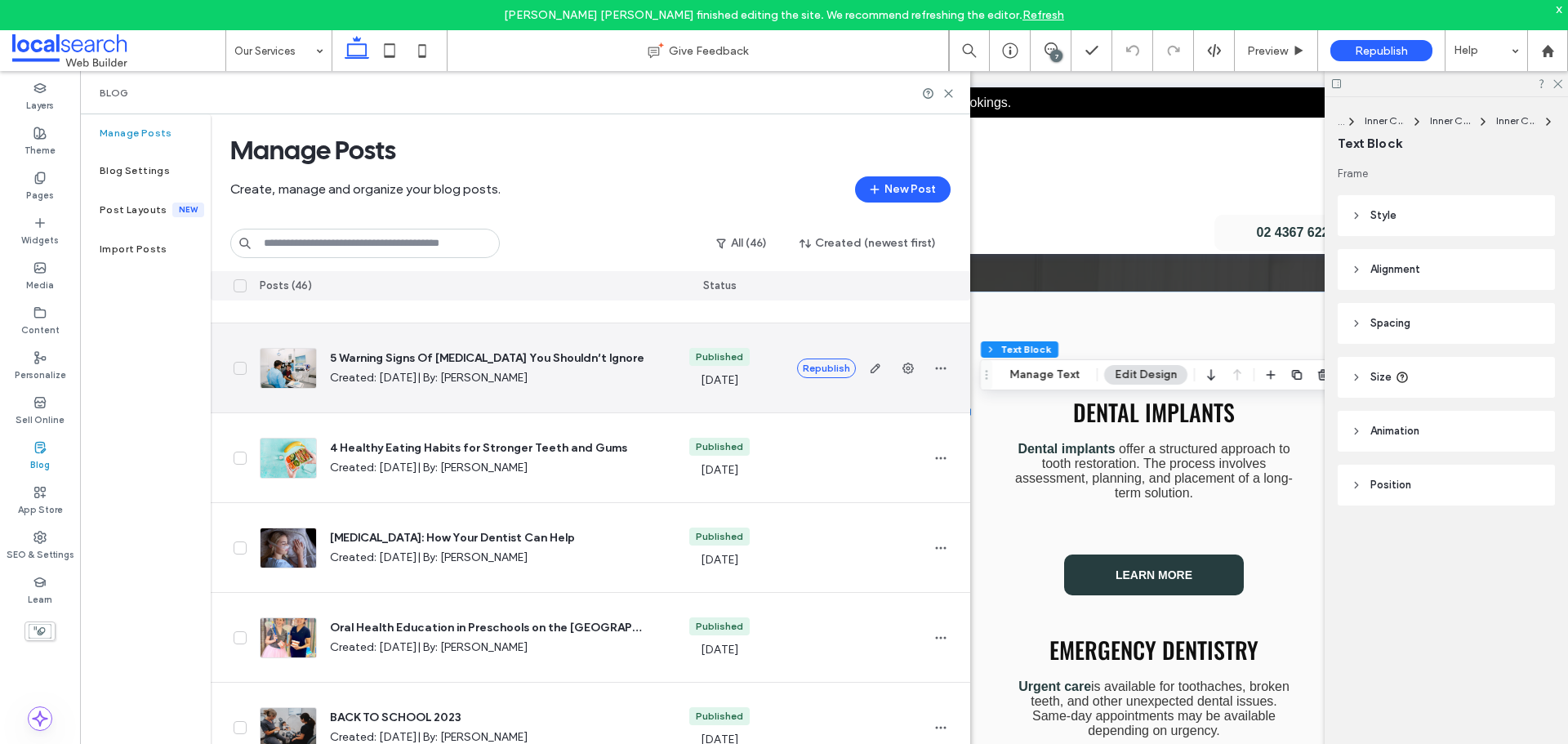
scroll to position [0, 0]
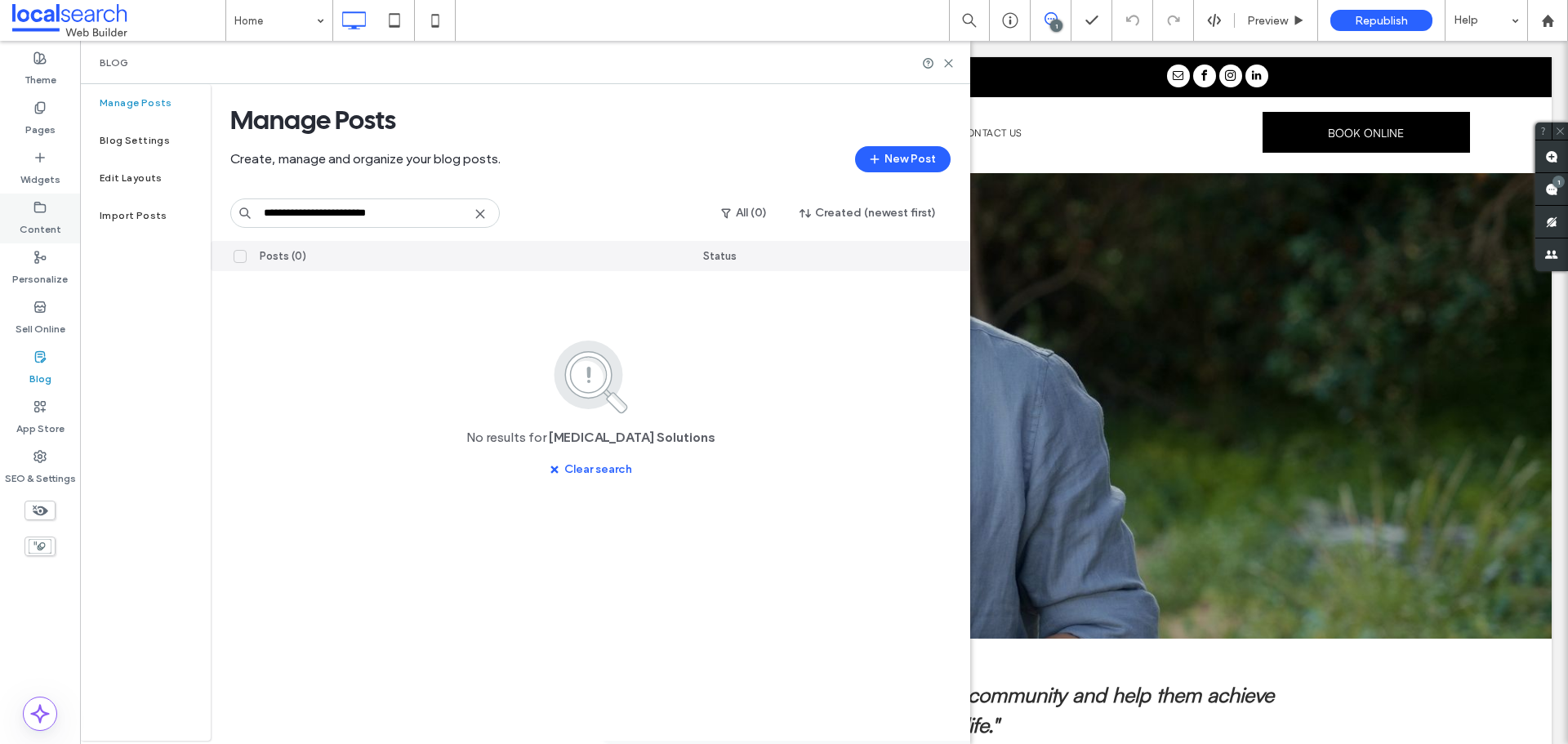
type input "**********"
click at [412, 218] on input "**********" at bounding box center [366, 213] width 270 height 29
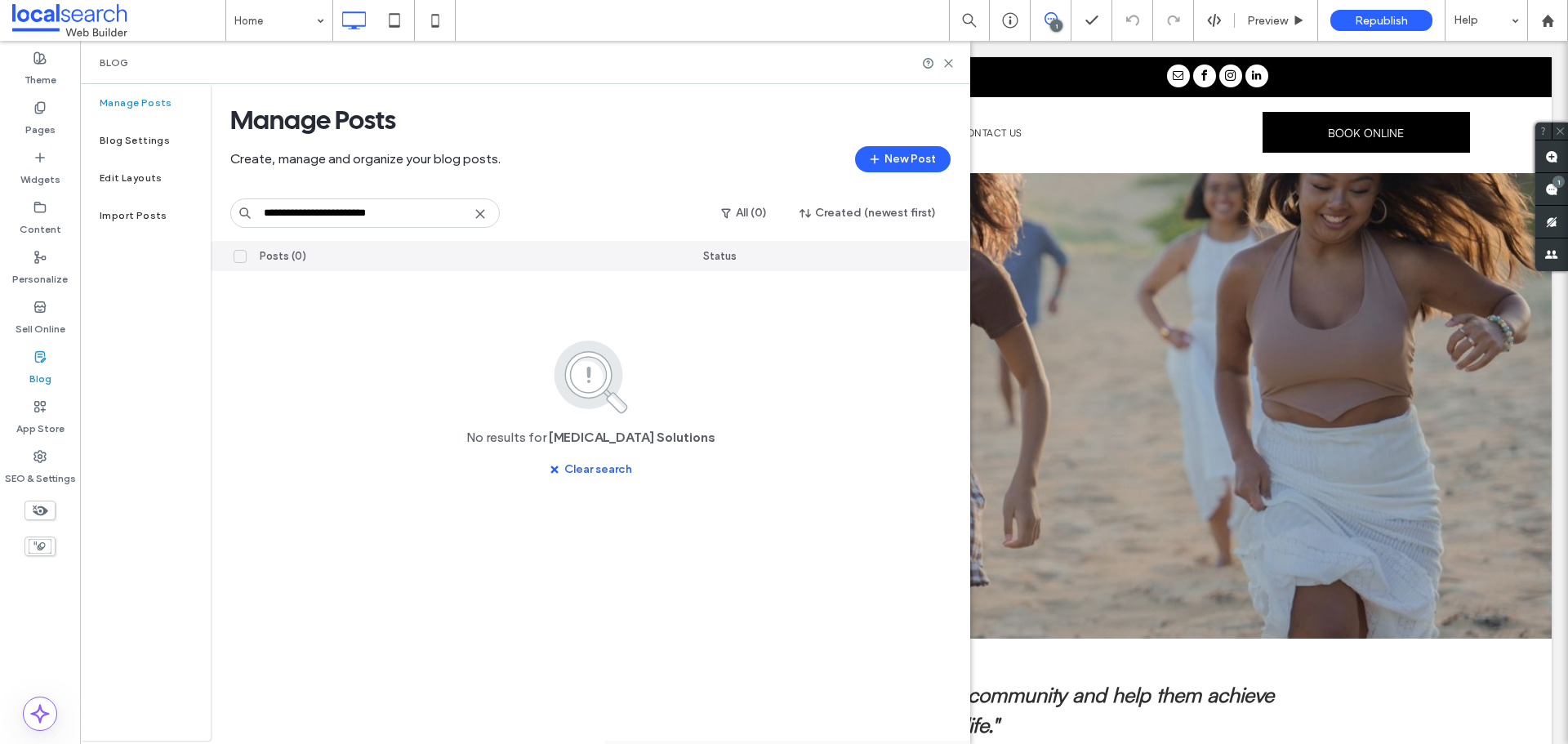
click at [935, 60] on div at bounding box center [938, 63] width 33 height 12
click at [948, 65] on icon at bounding box center [948, 63] width 12 height 12
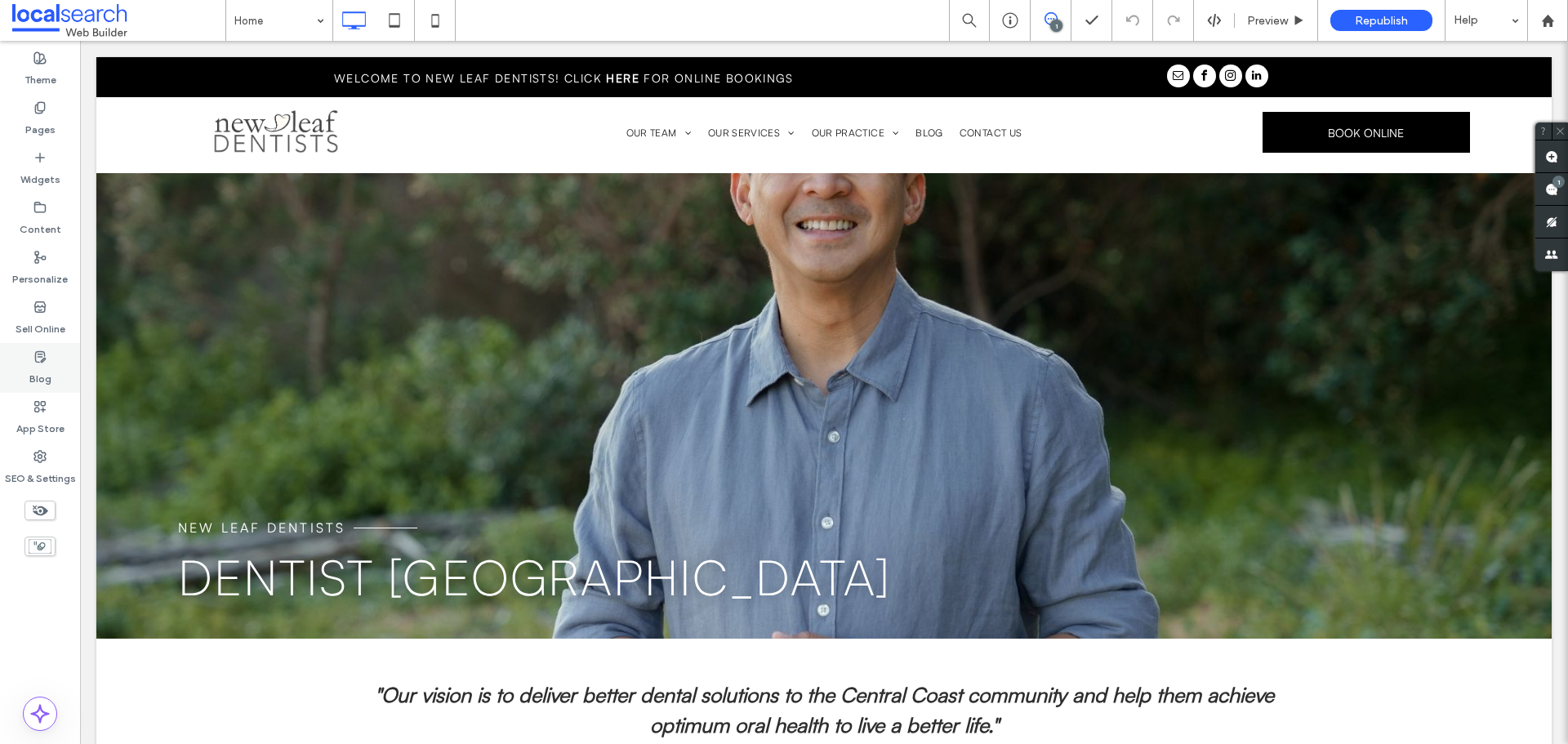
click at [44, 374] on label "Blog" at bounding box center [40, 374] width 22 height 23
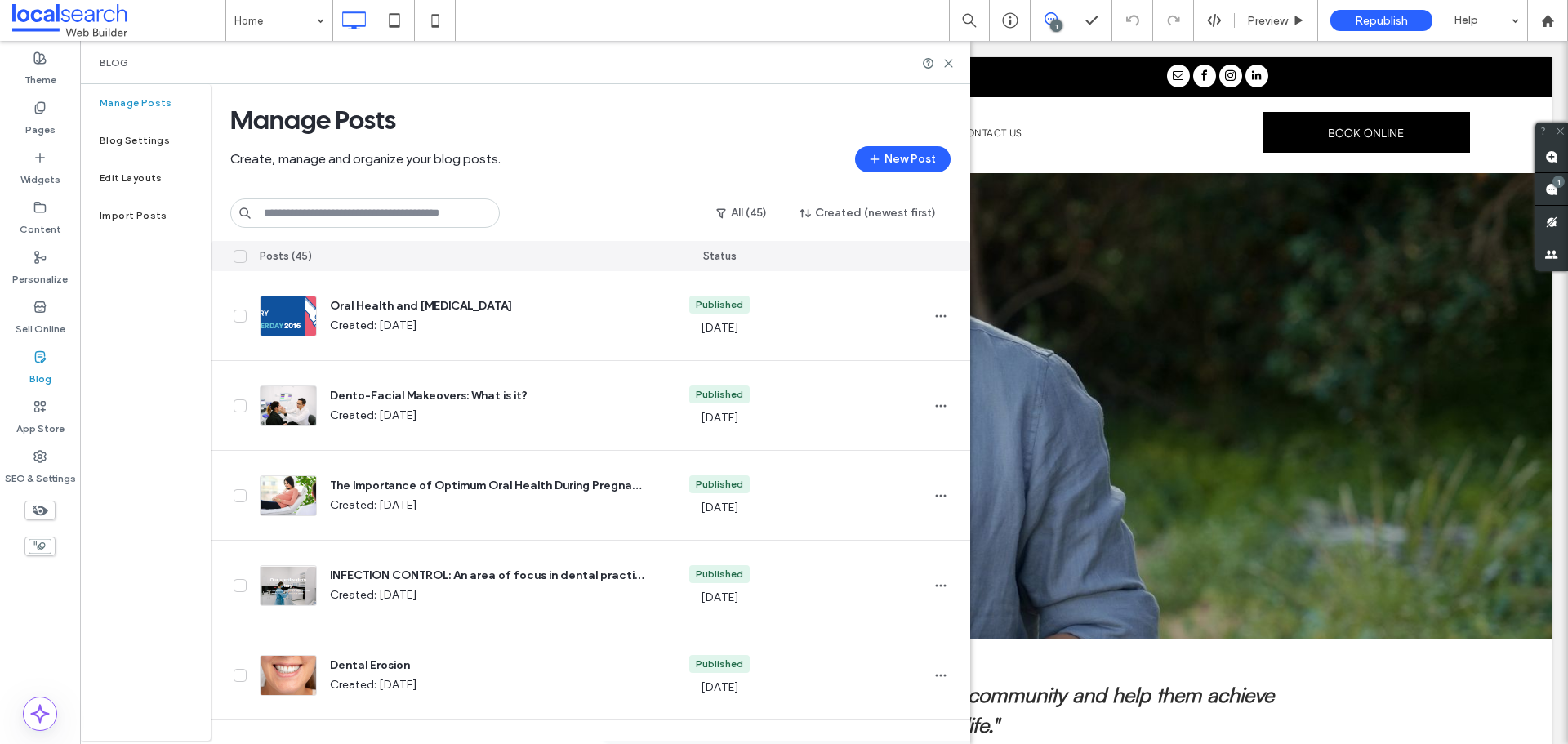
click at [287, 218] on input at bounding box center [366, 213] width 270 height 29
paste input "**********"
type input "**********"
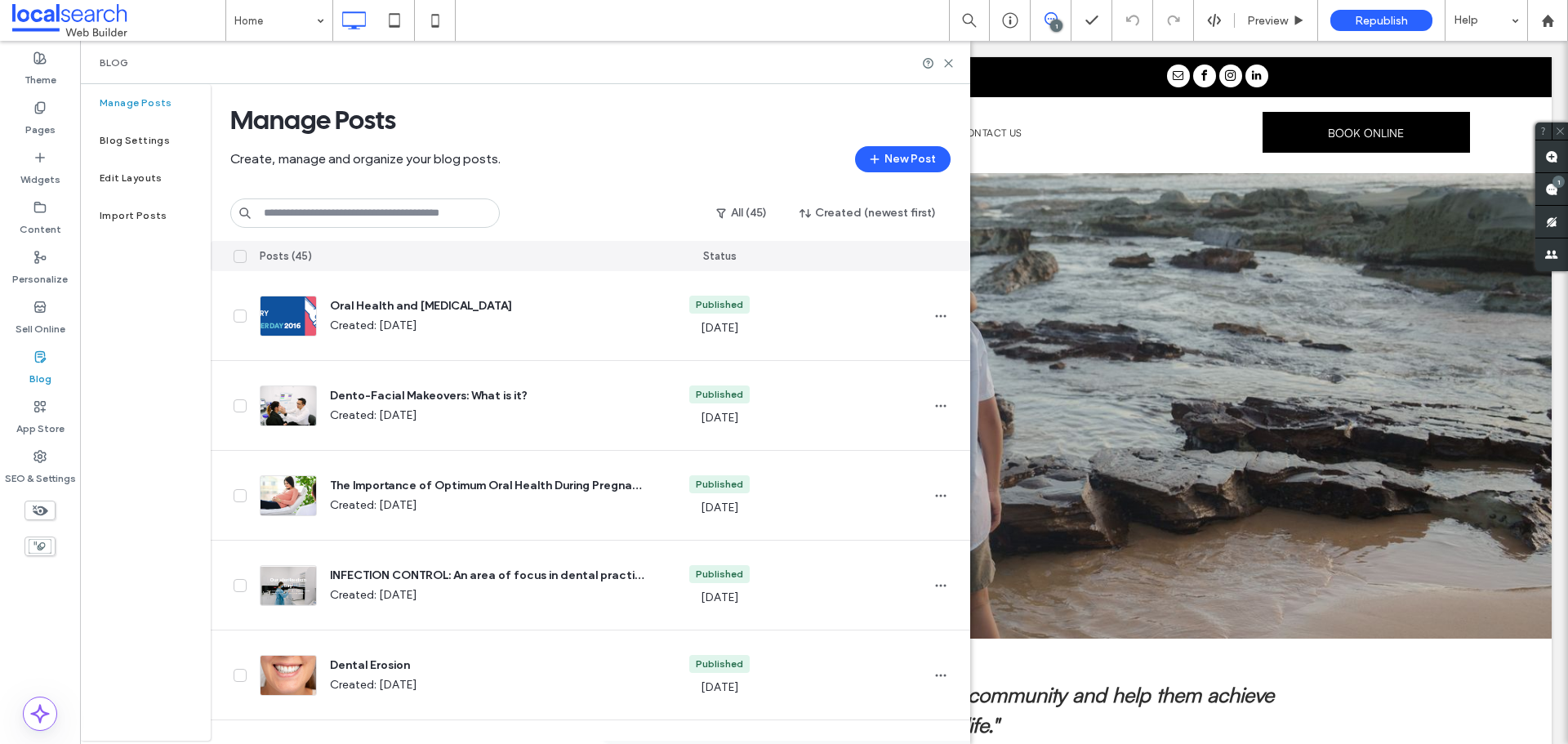
click at [390, 218] on input at bounding box center [366, 213] width 270 height 29
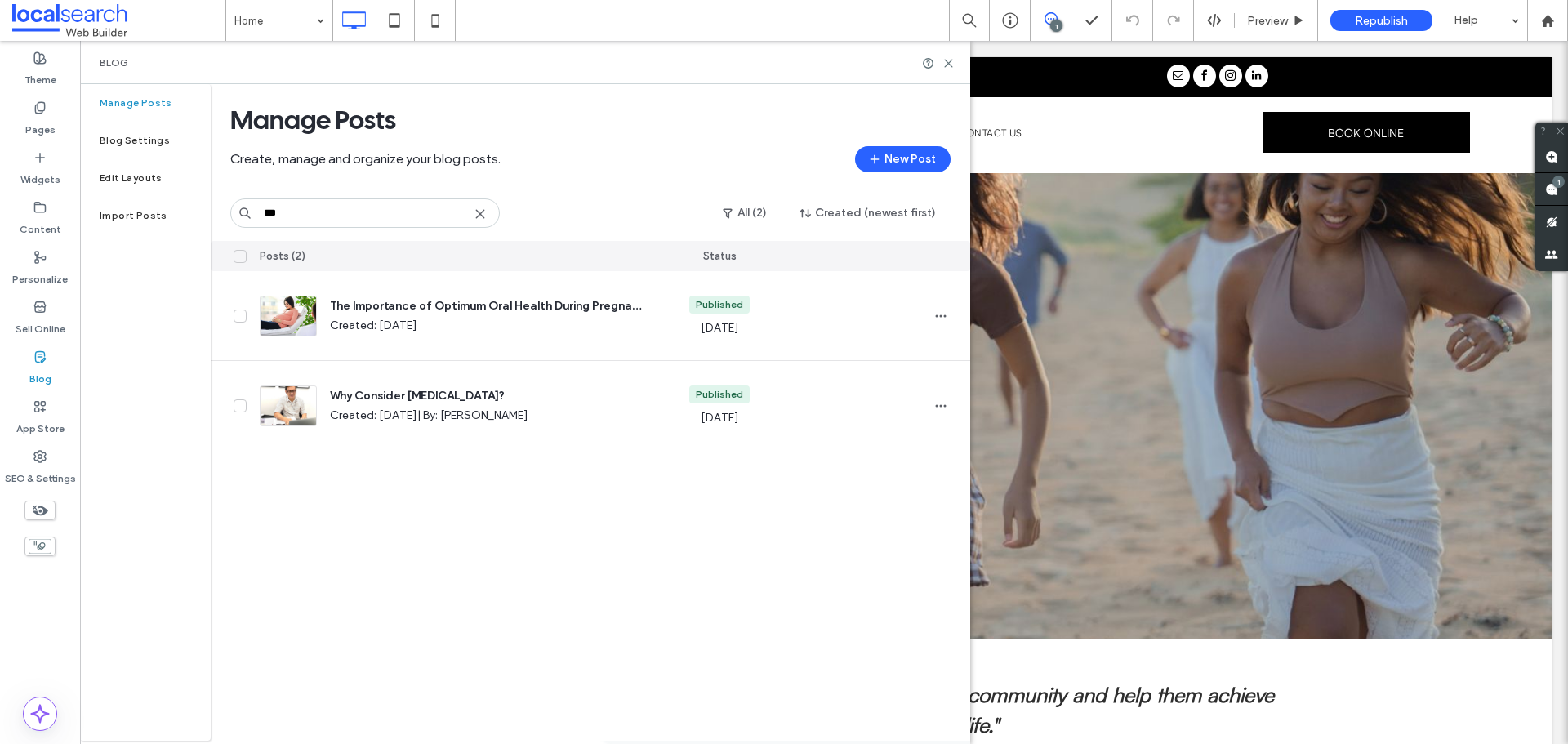
type input "***"
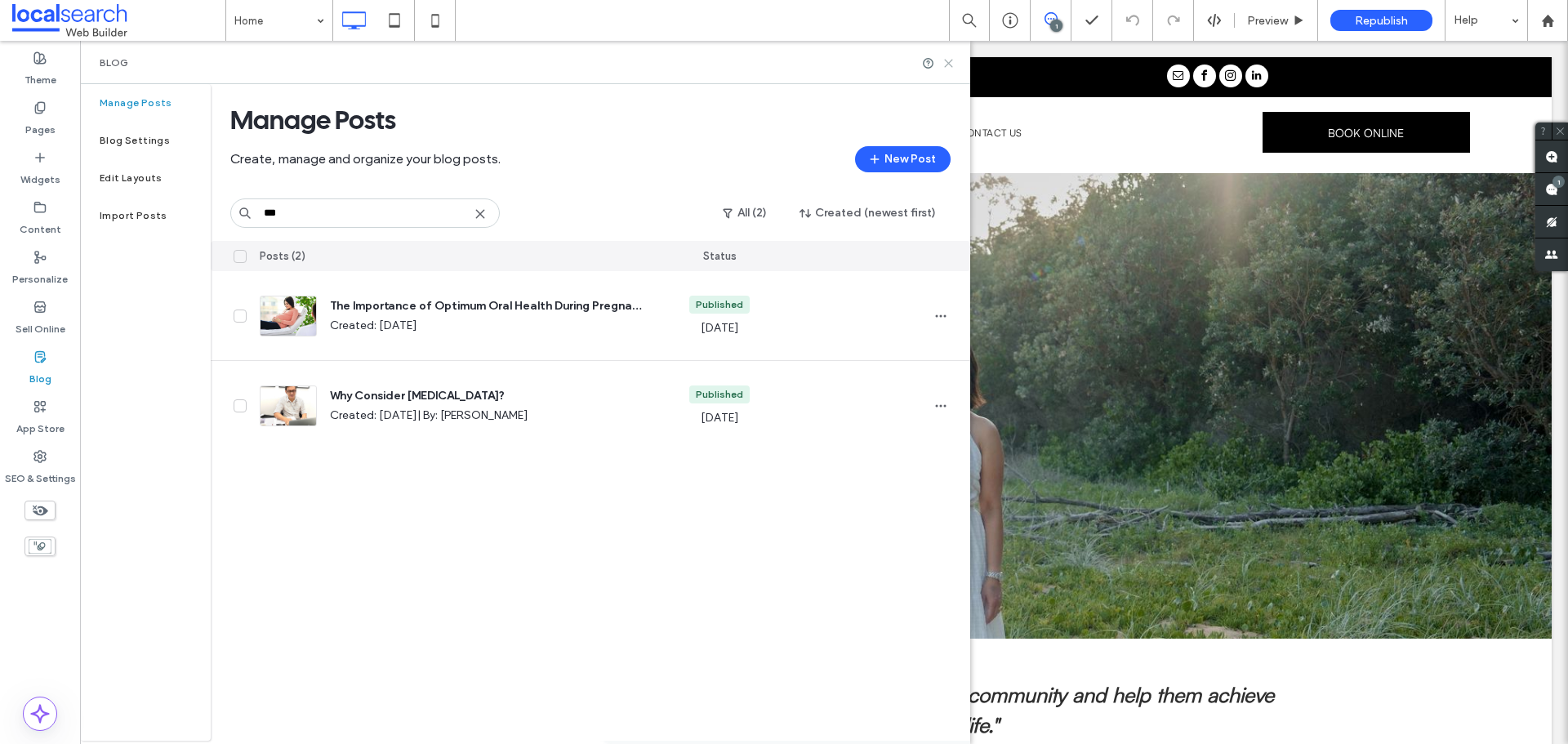
click at [953, 60] on icon at bounding box center [948, 63] width 12 height 12
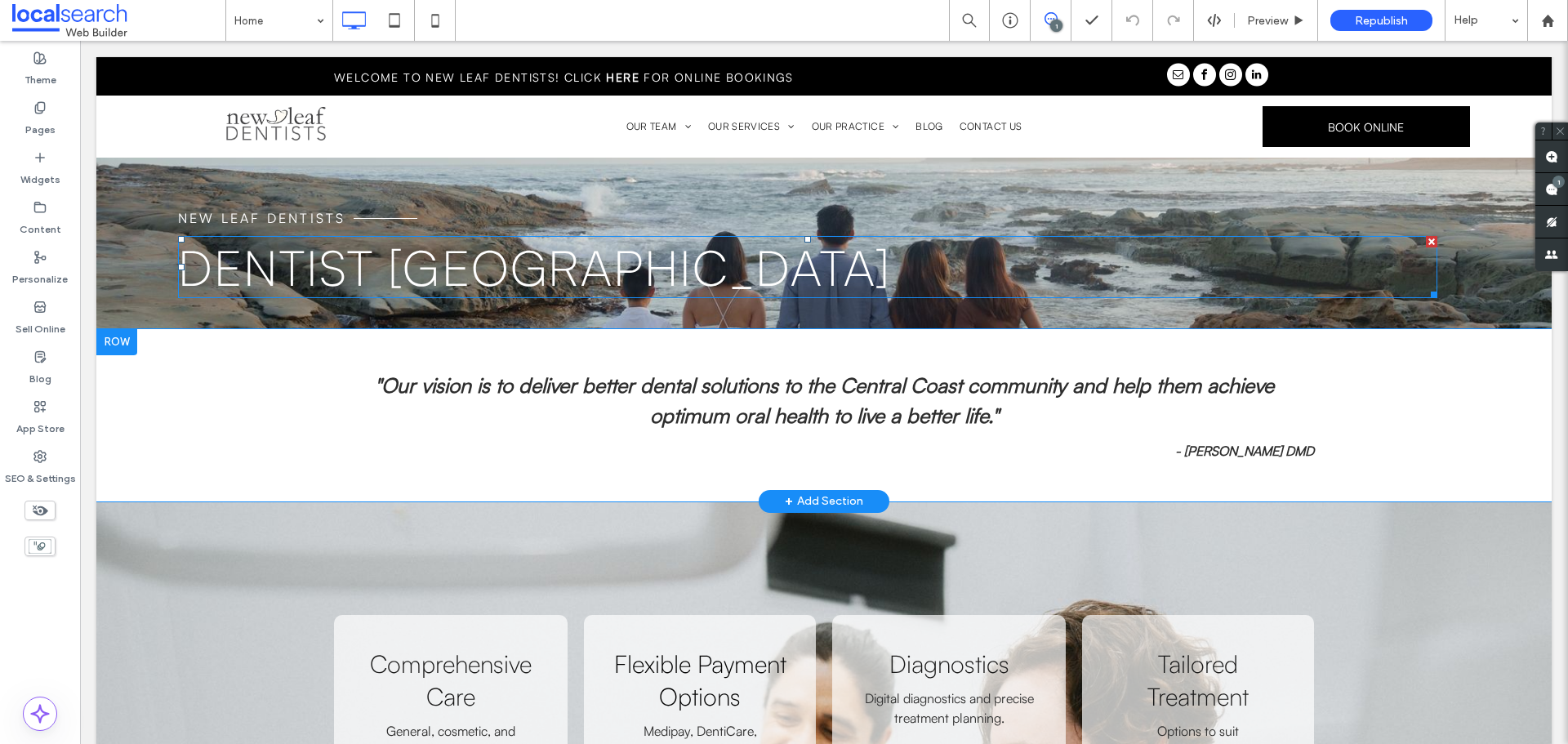
scroll to position [408, 0]
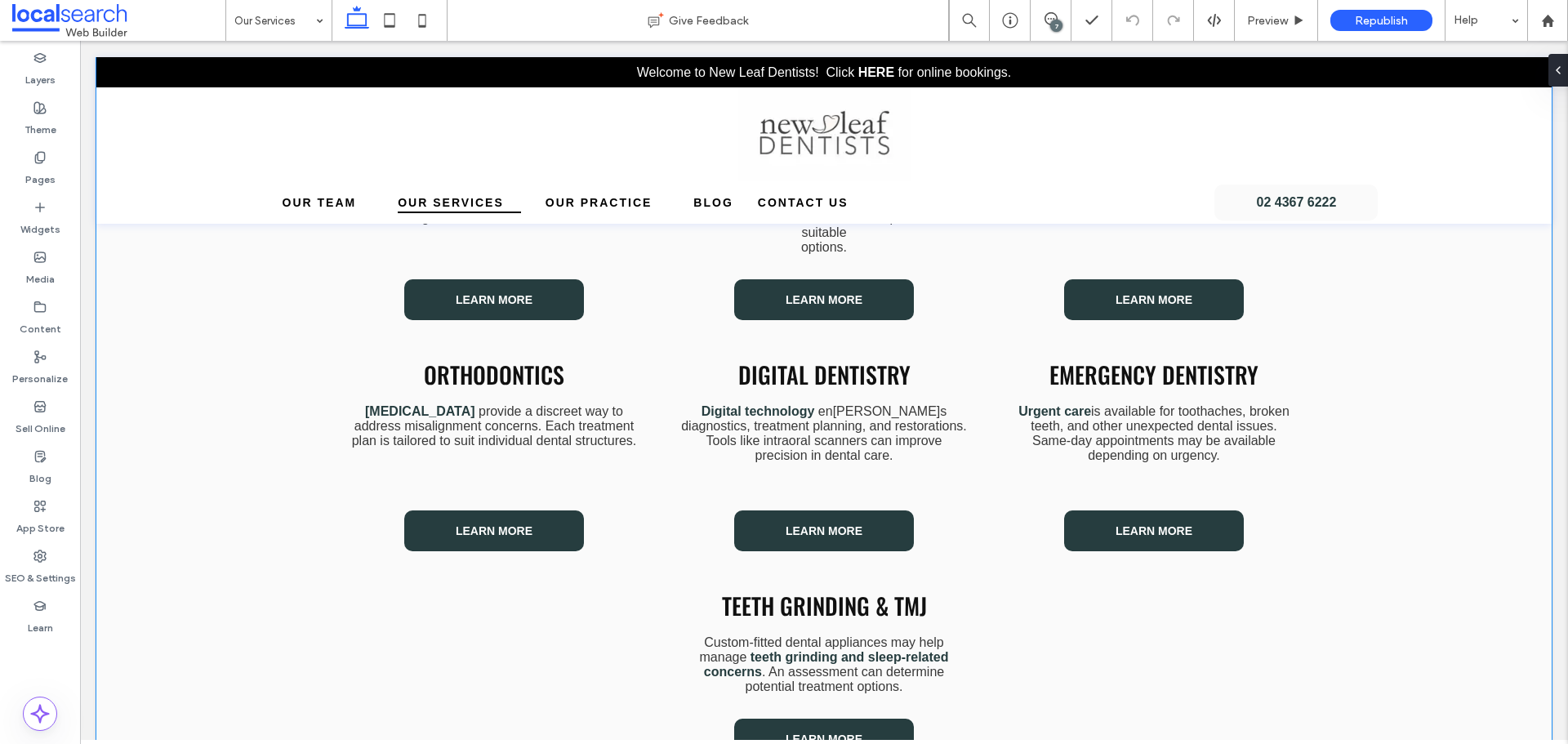
click at [201, 472] on div "General Dentistry Routine check-ups, professional cleans, and preventive treatm…" at bounding box center [823, 442] width 1455 height 853
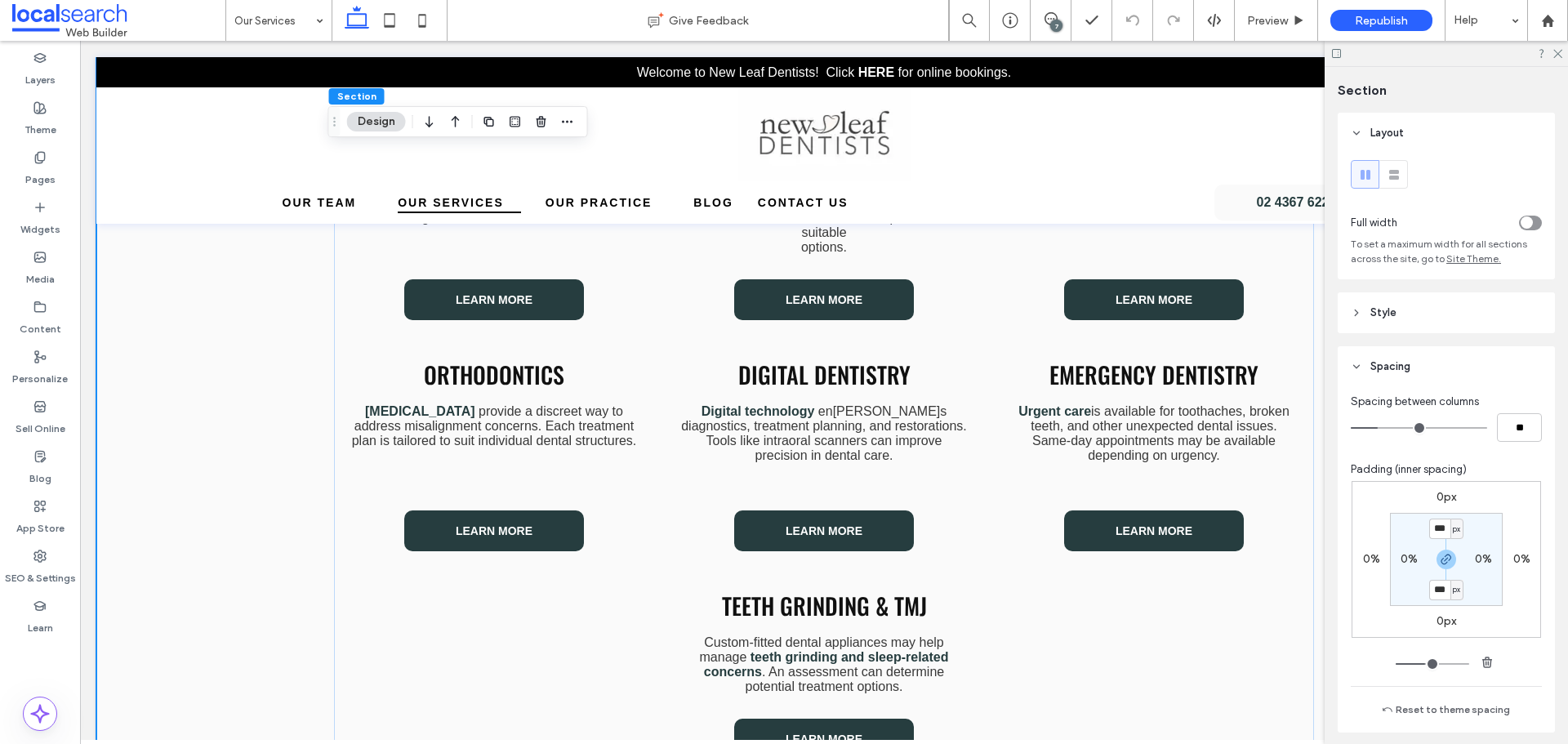
click at [276, 470] on div "General Dentistry Routine check-ups, professional cleans, and preventive treatm…" at bounding box center [823, 442] width 1455 height 853
click at [238, 474] on div "General Dentistry Routine check-ups, professional cleans, and preventive treatm…" at bounding box center [823, 442] width 1455 height 853
